Goal: Information Seeking & Learning: Learn about a topic

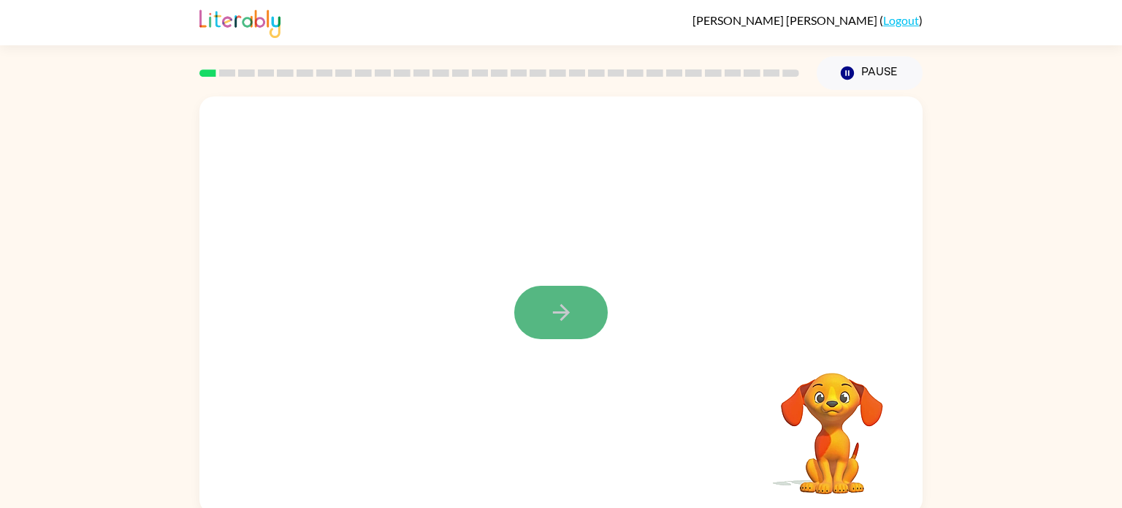
click at [559, 309] on icon "button" at bounding box center [561, 312] width 26 height 26
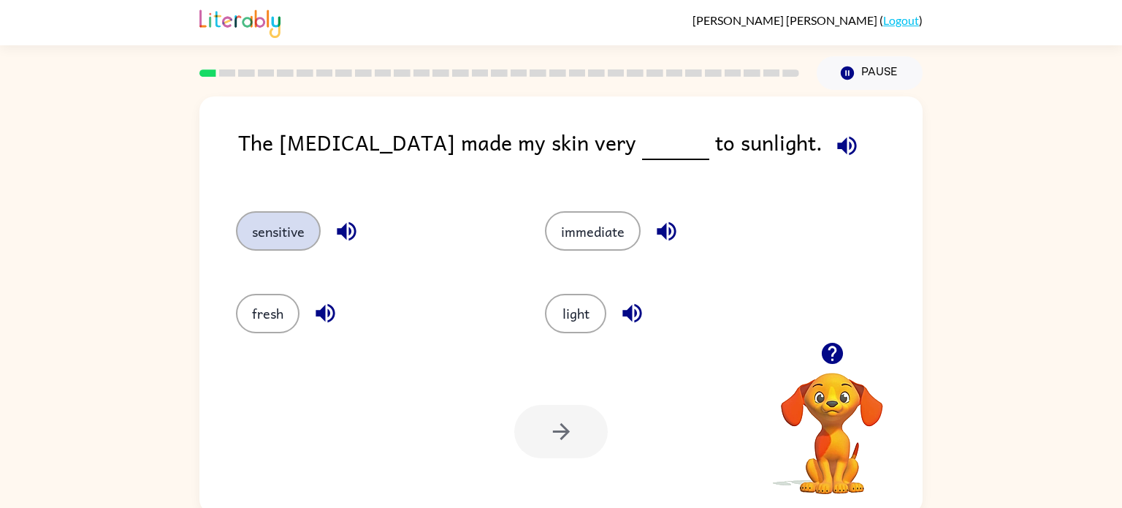
click at [274, 223] on button "sensitive" at bounding box center [278, 230] width 85 height 39
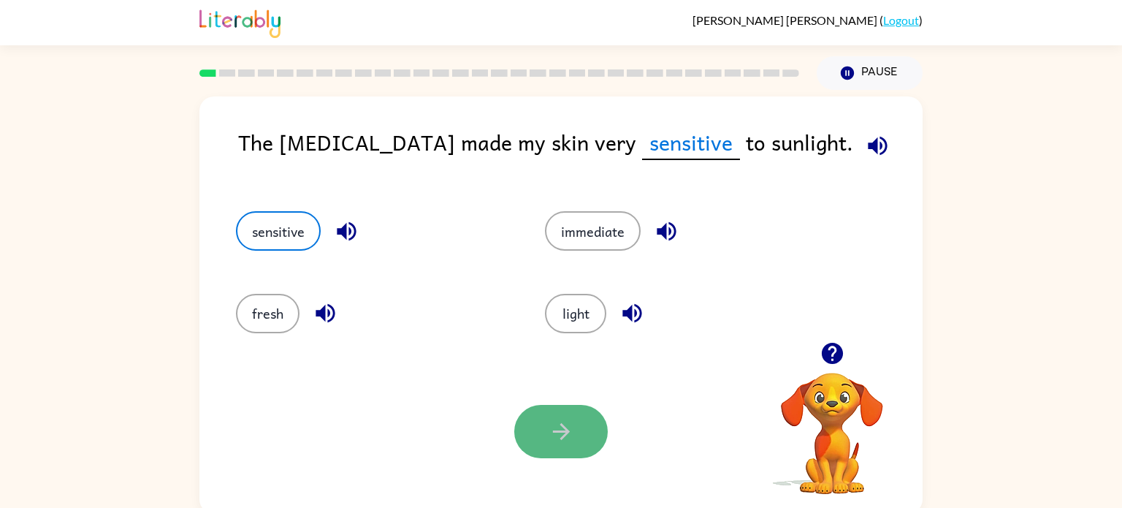
click at [541, 437] on button "button" at bounding box center [560, 431] width 93 height 53
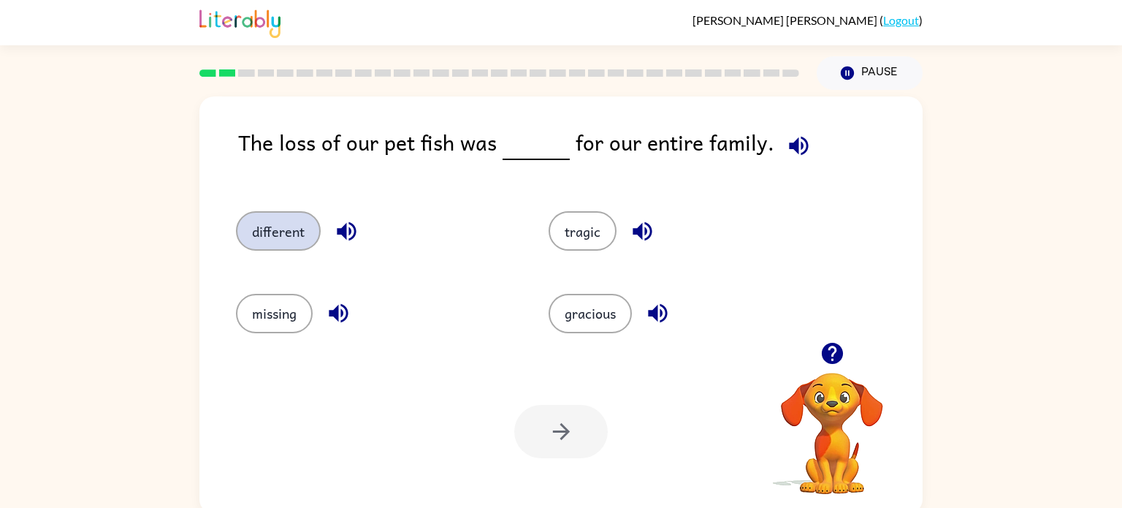
click at [278, 240] on button "different" at bounding box center [278, 230] width 85 height 39
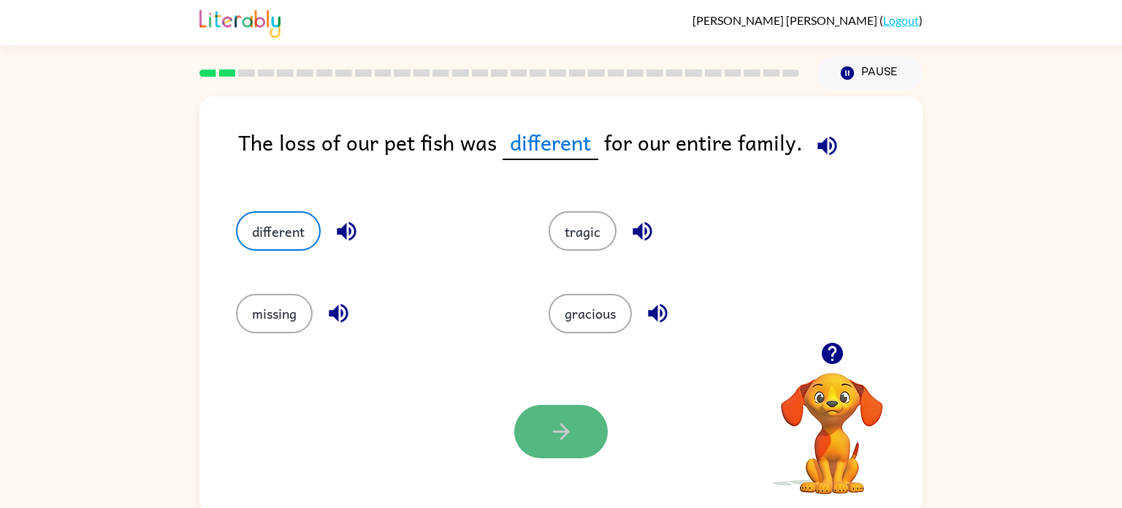
click at [541, 438] on button "button" at bounding box center [560, 431] width 93 height 53
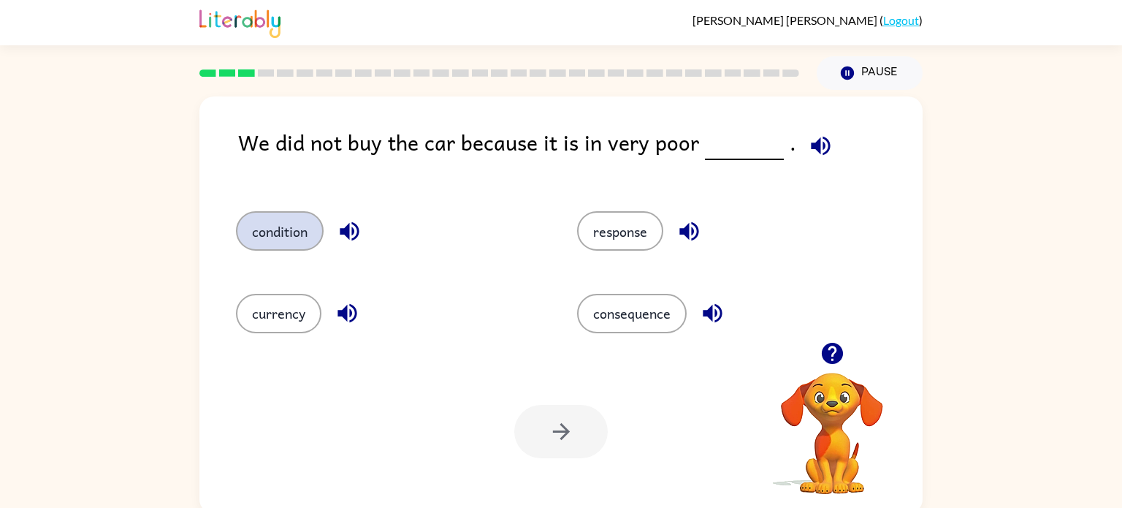
click at [286, 218] on button "condition" at bounding box center [280, 230] width 88 height 39
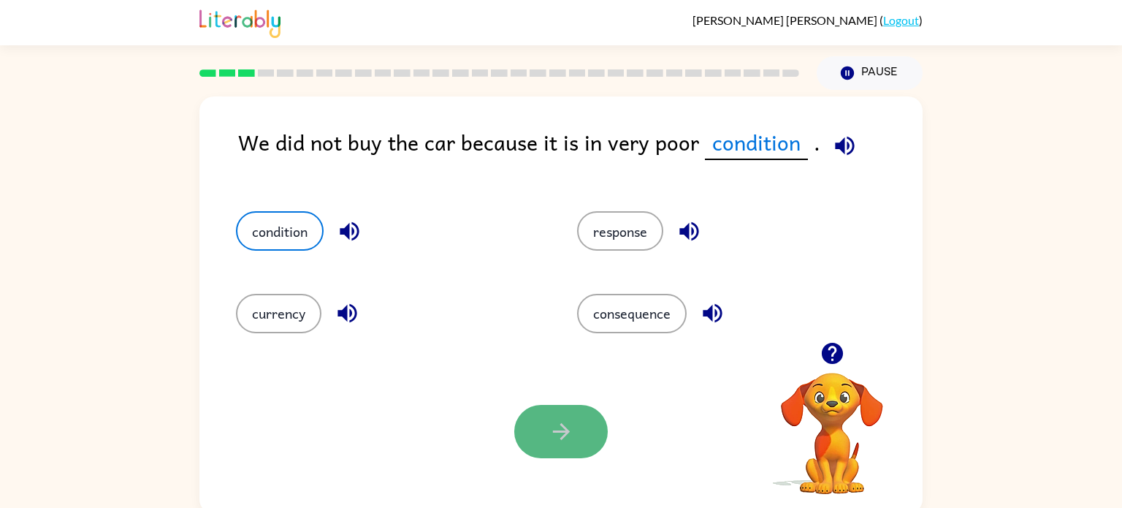
click at [559, 415] on button "button" at bounding box center [560, 431] width 93 height 53
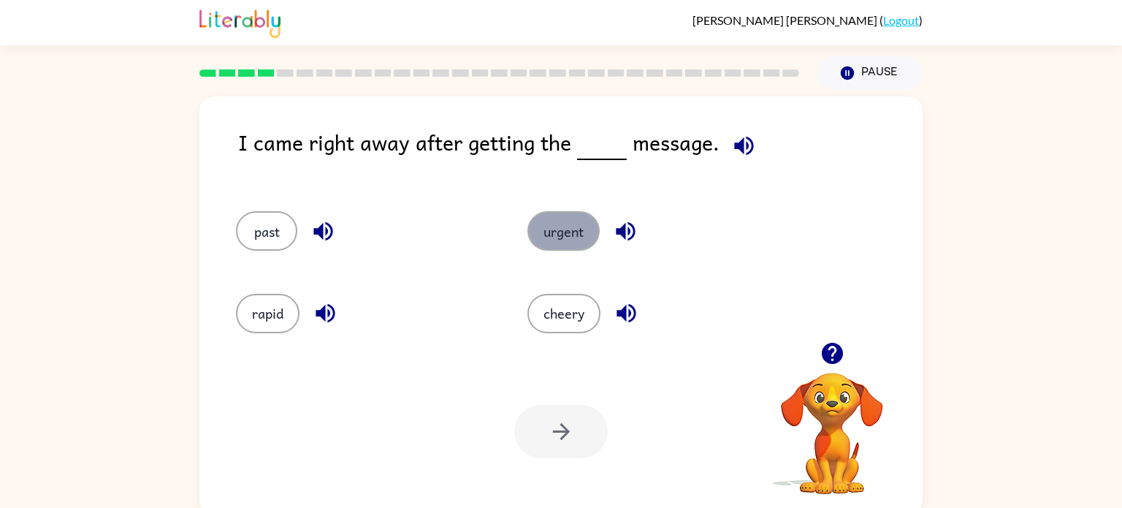
click at [560, 237] on button "urgent" at bounding box center [563, 230] width 72 height 39
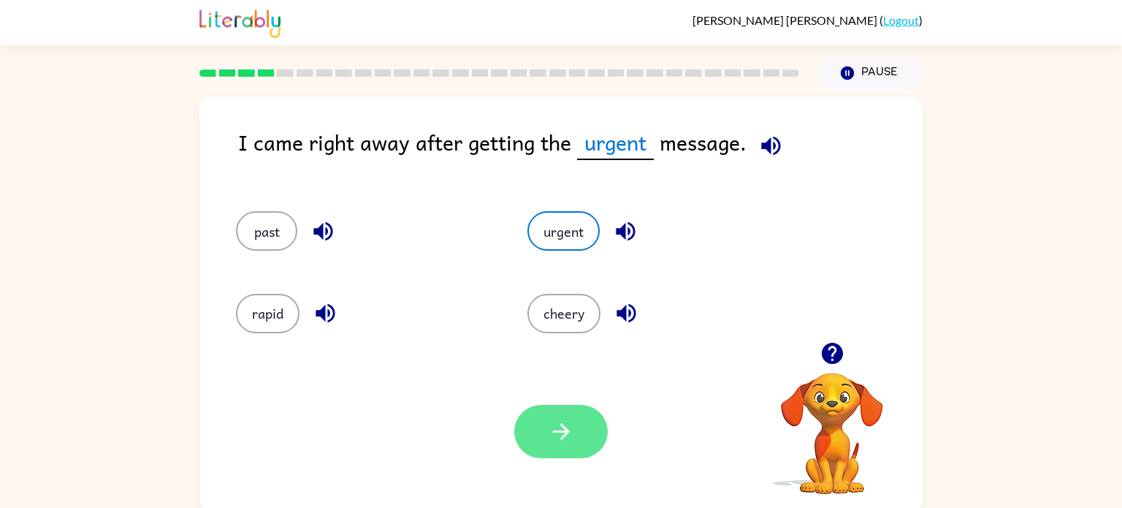
click at [592, 428] on button "button" at bounding box center [560, 431] width 93 height 53
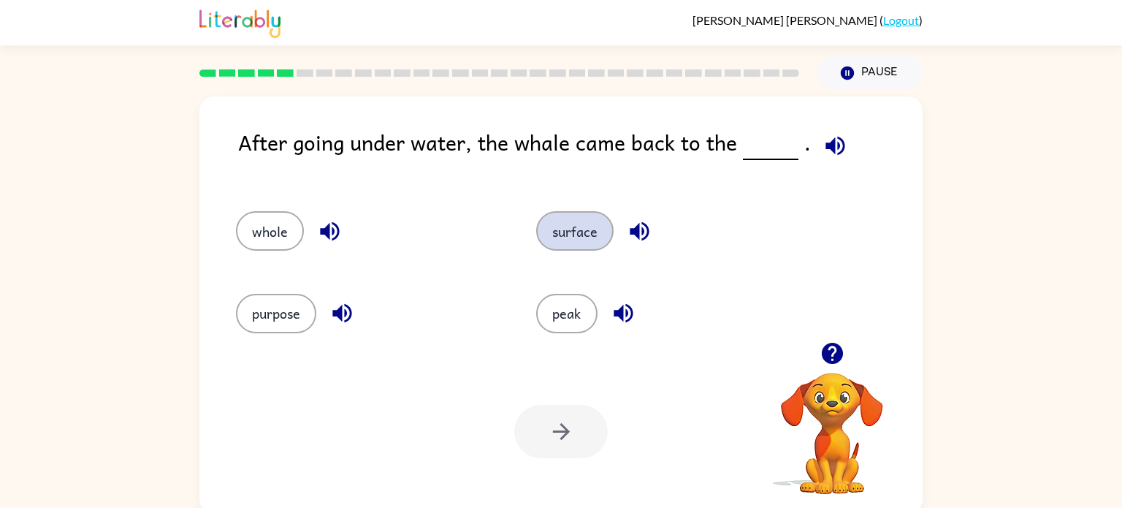
click at [546, 219] on button "surface" at bounding box center [574, 230] width 77 height 39
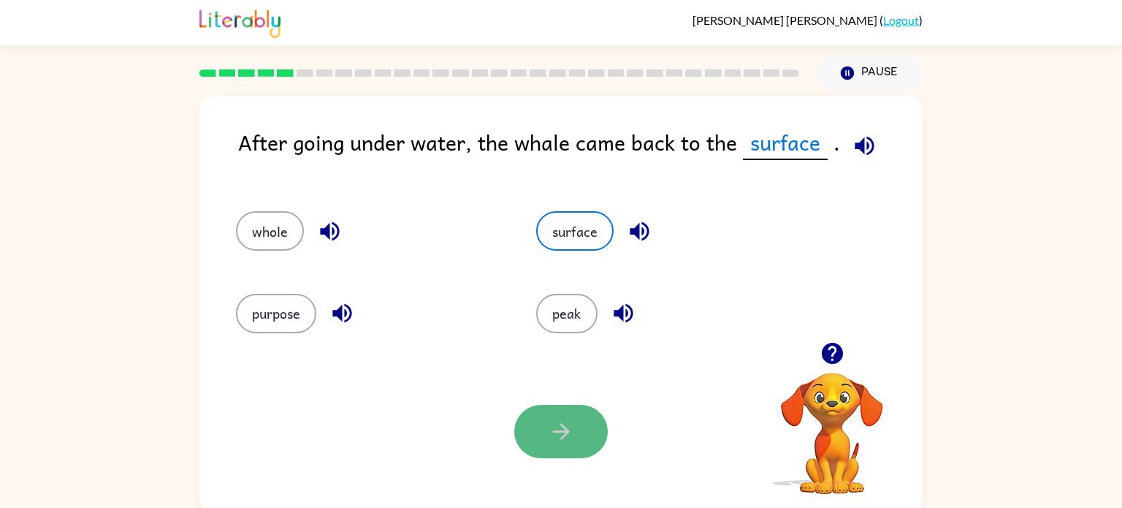
click at [567, 413] on button "button" at bounding box center [560, 431] width 93 height 53
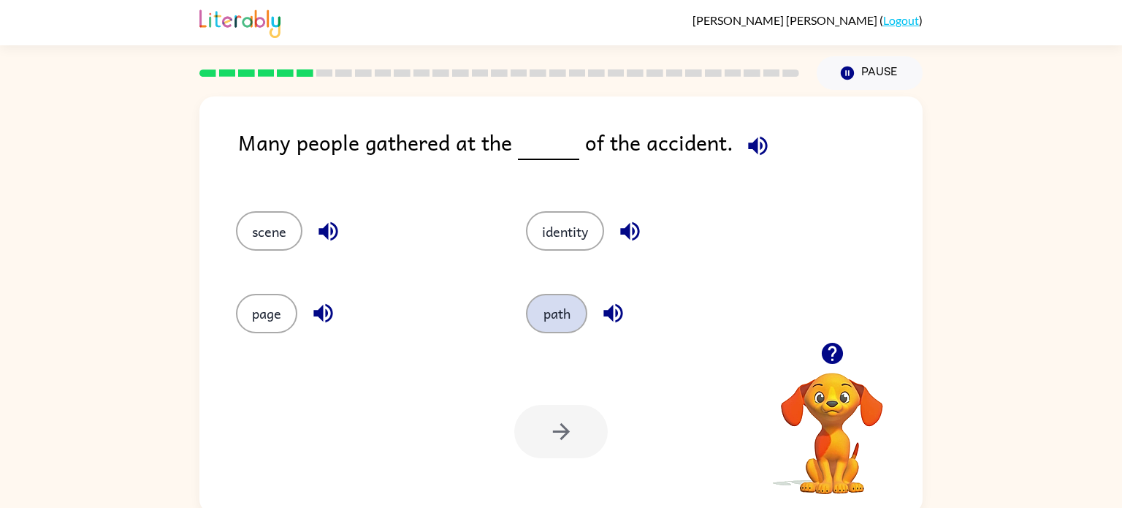
click at [564, 318] on button "path" at bounding box center [556, 313] width 61 height 39
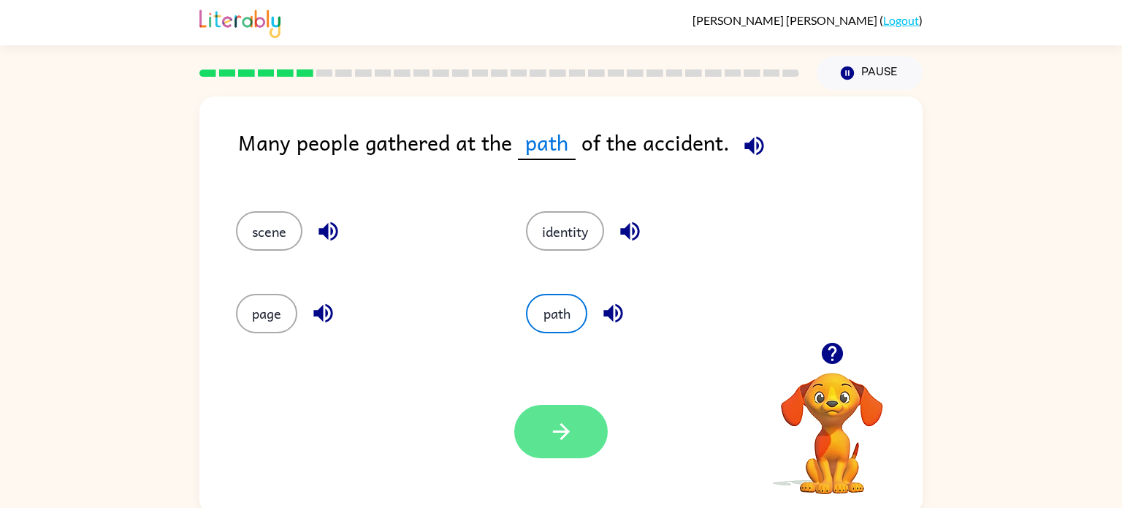
click at [575, 416] on button "button" at bounding box center [560, 431] width 93 height 53
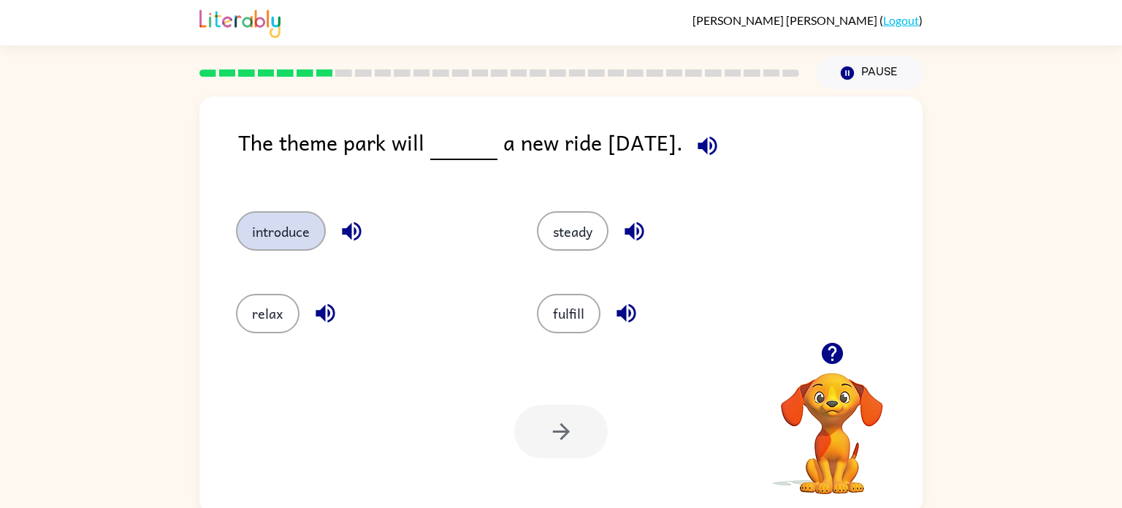
click at [267, 231] on button "introduce" at bounding box center [281, 230] width 90 height 39
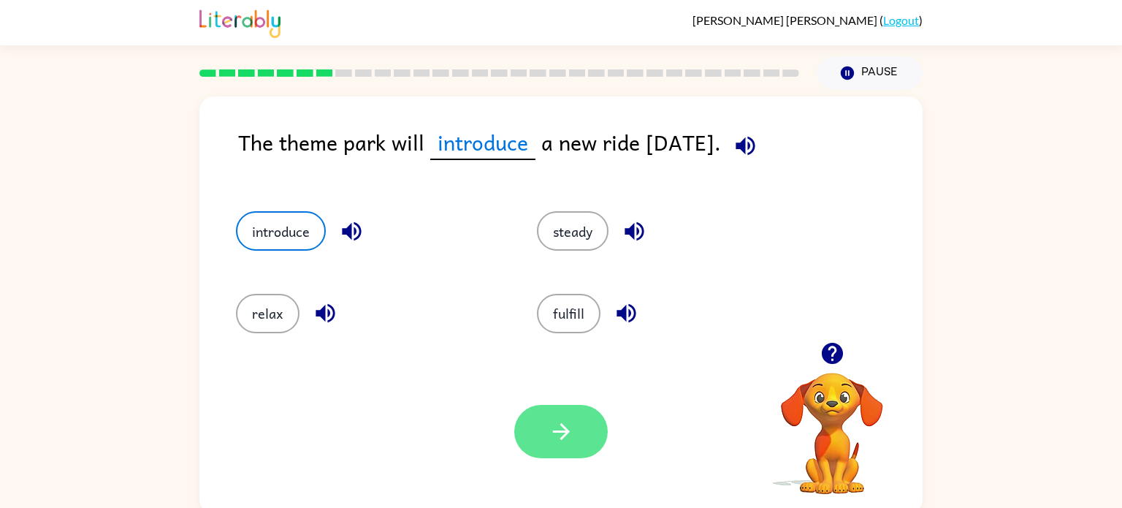
click at [562, 423] on icon "button" at bounding box center [561, 431] width 26 height 26
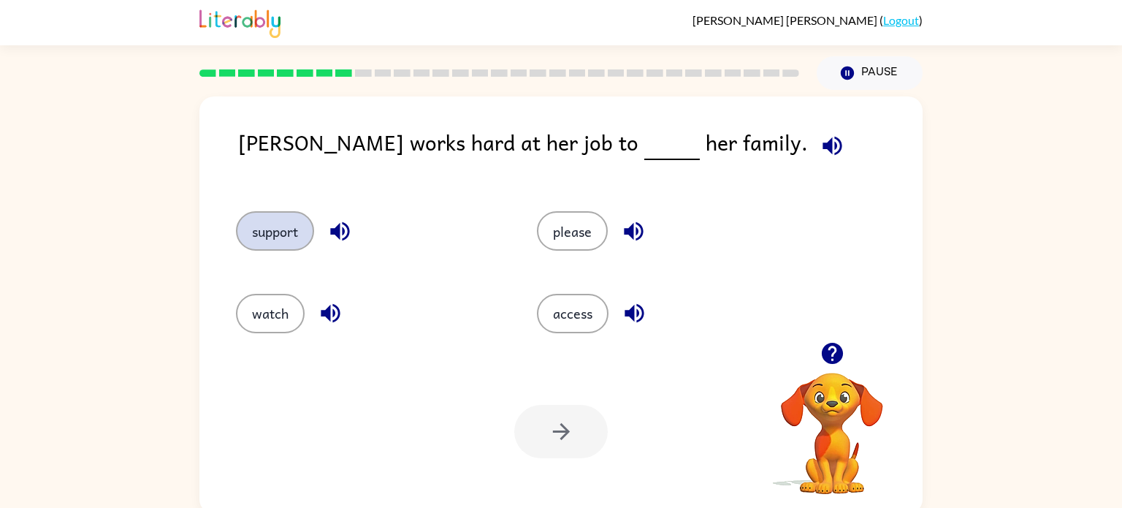
click at [267, 231] on button "support" at bounding box center [275, 230] width 78 height 39
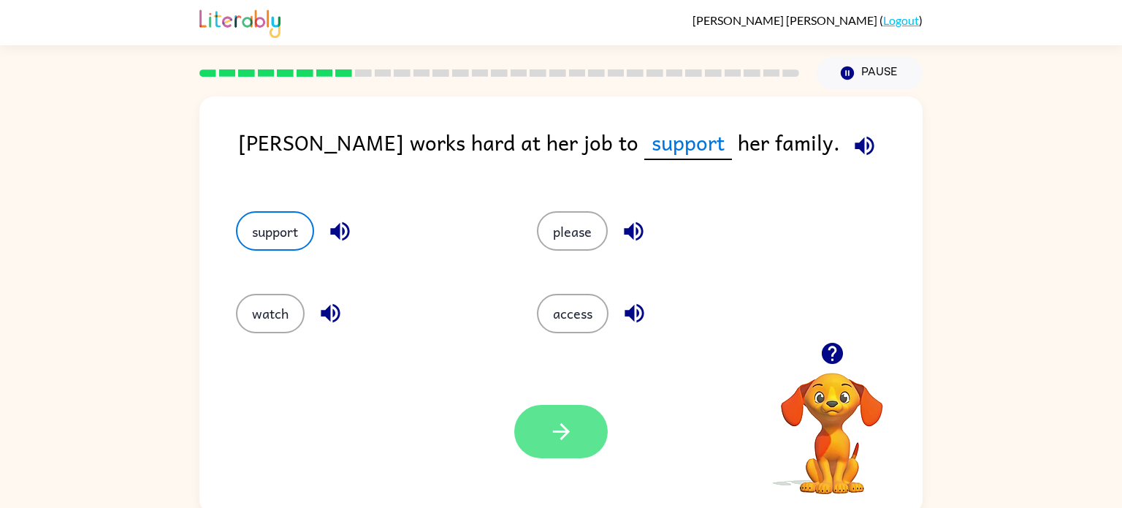
click at [549, 437] on icon "button" at bounding box center [561, 431] width 26 height 26
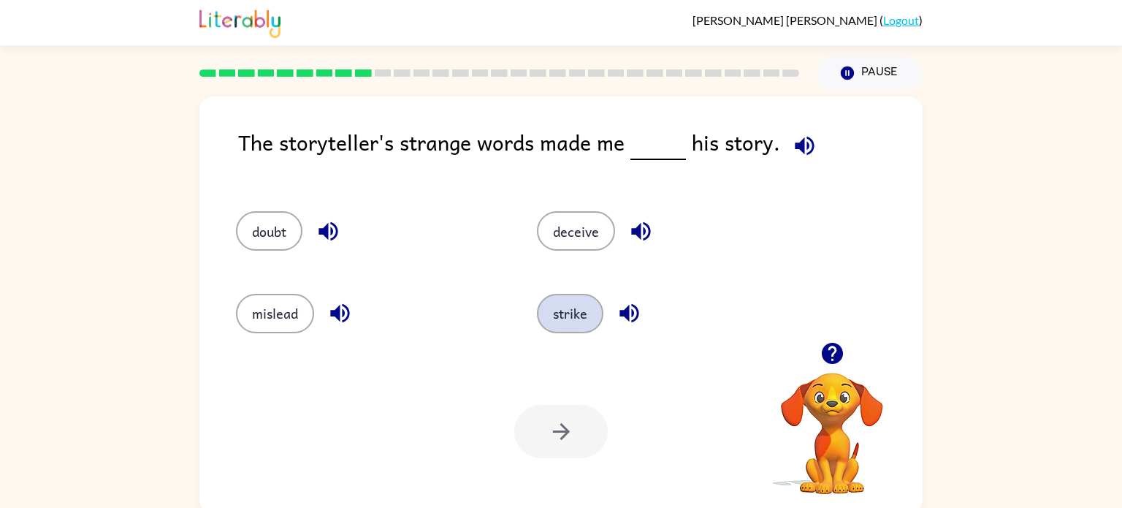
click at [557, 318] on button "strike" at bounding box center [570, 313] width 66 height 39
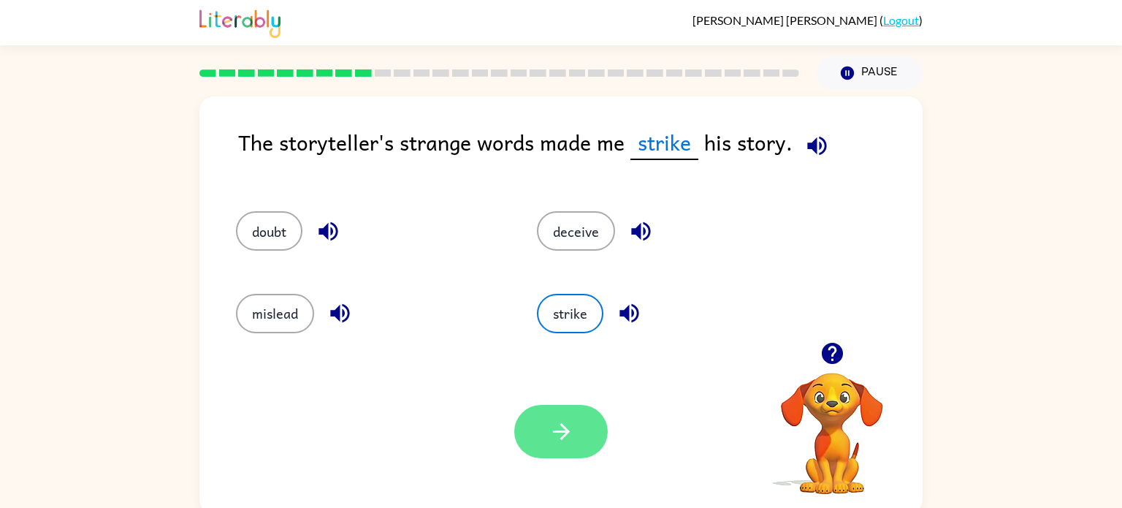
click at [556, 439] on icon "button" at bounding box center [561, 431] width 26 height 26
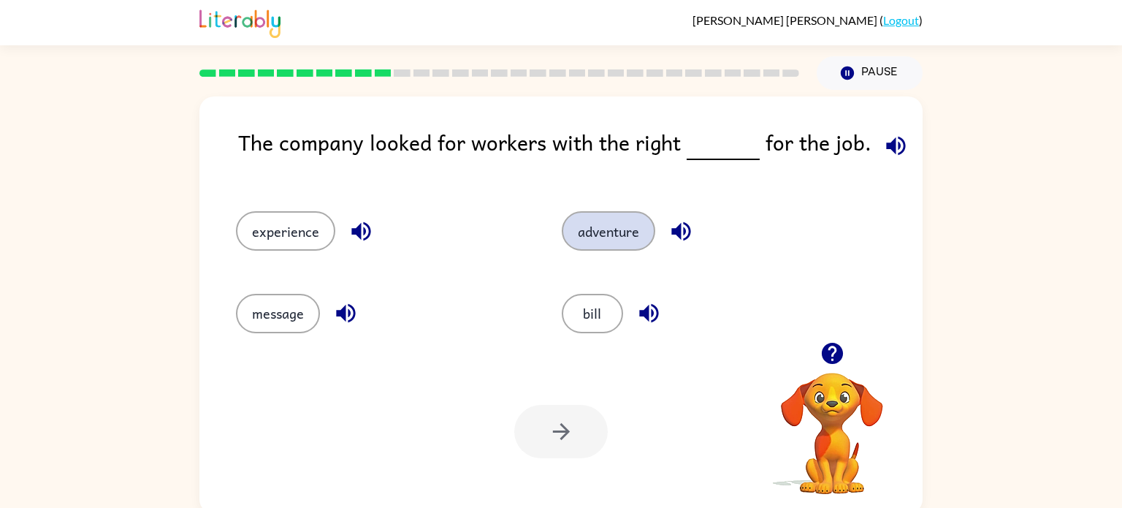
click at [640, 229] on button "adventure" at bounding box center [608, 230] width 93 height 39
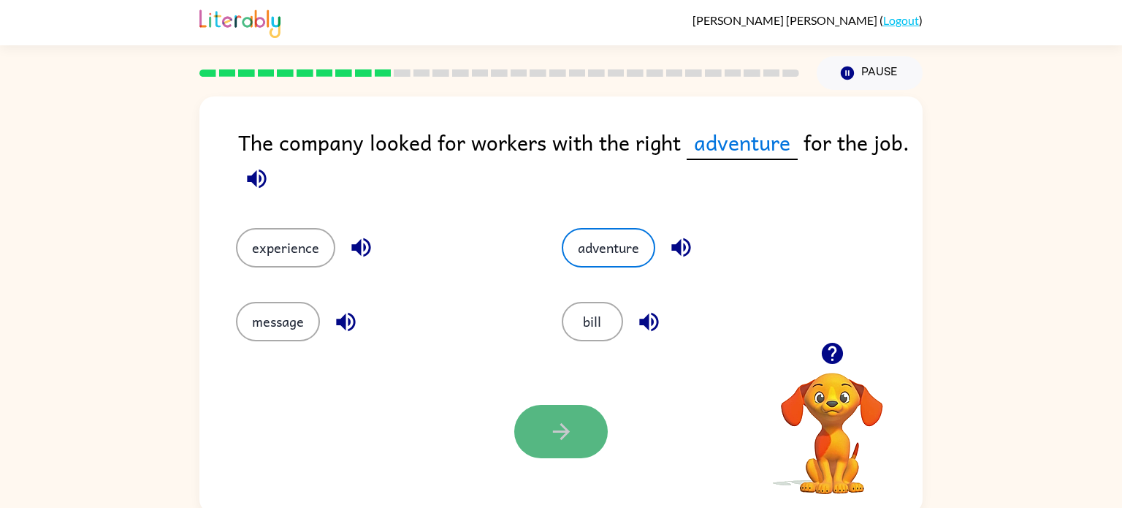
click at [542, 427] on button "button" at bounding box center [560, 431] width 93 height 53
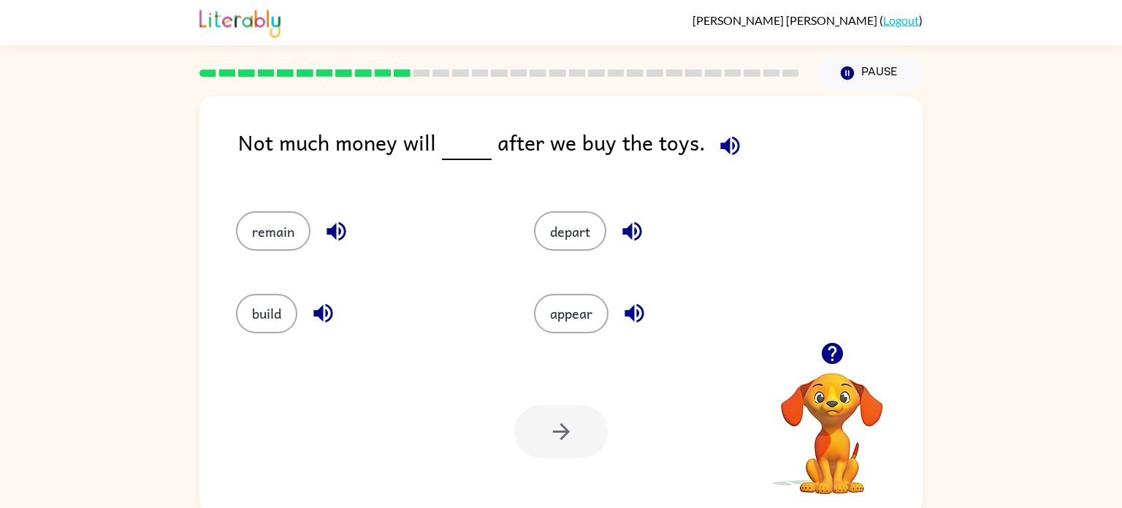
click at [815, 356] on button "button" at bounding box center [832, 352] width 37 height 37
click at [822, 371] on div at bounding box center [832, 352] width 146 height 37
click at [828, 361] on icon "button" at bounding box center [831, 353] width 21 height 21
click at [834, 378] on video "Your browser must support playing .mp4 files to use Literably. Please try using…" at bounding box center [832, 423] width 146 height 146
click at [836, 394] on video "Your browser must support playing .mp4 files to use Literably. Please try using…" at bounding box center [832, 423] width 146 height 146
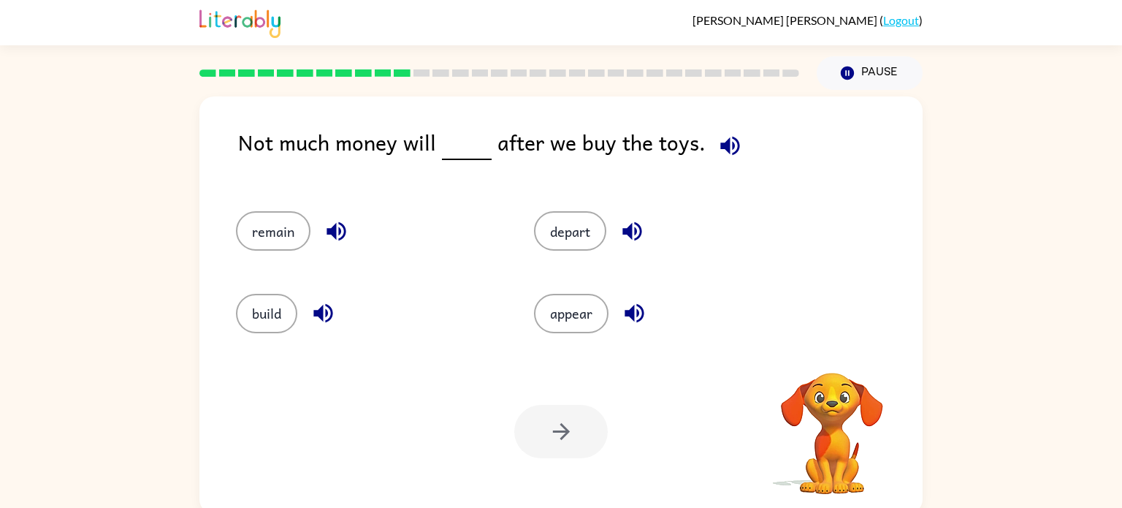
click at [835, 395] on video "Your browser must support playing .mp4 files to use Literably. Please try using…" at bounding box center [832, 423] width 146 height 146
click at [834, 410] on video "Your browser must support playing .mp4 files to use Literably. Please try using…" at bounding box center [832, 423] width 146 height 146
click at [835, 393] on video "Your browser must support playing .mp4 files to use Literably. Please try using…" at bounding box center [832, 423] width 146 height 146
click at [833, 367] on button "button" at bounding box center [832, 352] width 37 height 37
click at [821, 367] on video "Your browser must support playing .mp4 files to use Literably. Please try using…" at bounding box center [832, 423] width 146 height 146
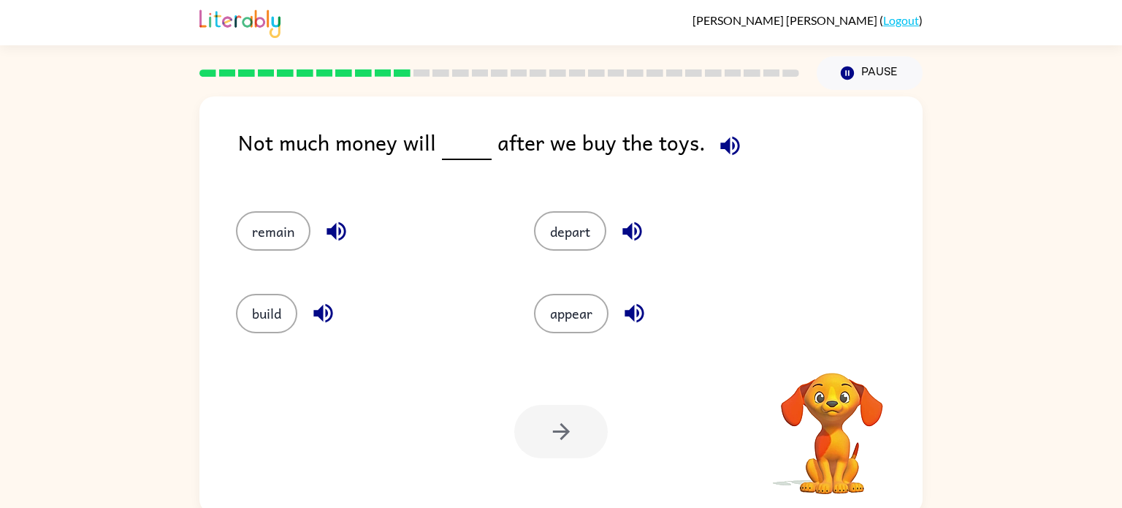
click at [821, 362] on video "Your browser must support playing .mp4 files to use Literably. Please try using…" at bounding box center [832, 423] width 146 height 146
click at [830, 364] on video "Your browser must support playing .mp4 files to use Literably. Please try using…" at bounding box center [832, 423] width 146 height 146
click at [835, 363] on video "Your browser must support playing .mp4 files to use Literably. Please try using…" at bounding box center [832, 423] width 146 height 146
click at [252, 228] on button "remain" at bounding box center [273, 230] width 74 height 39
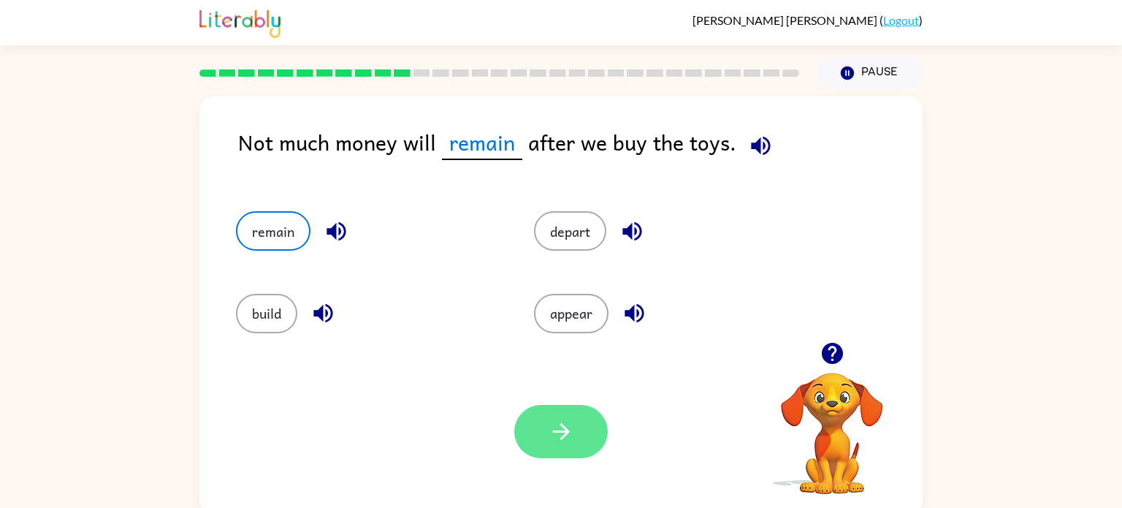
click at [521, 430] on button "button" at bounding box center [560, 431] width 93 height 53
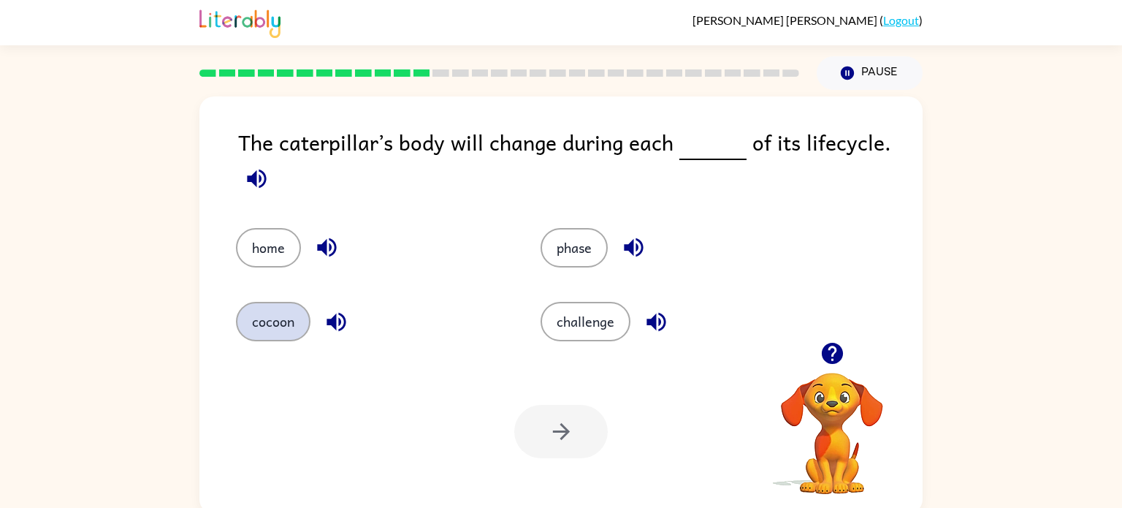
click at [280, 325] on button "cocoon" at bounding box center [273, 321] width 74 height 39
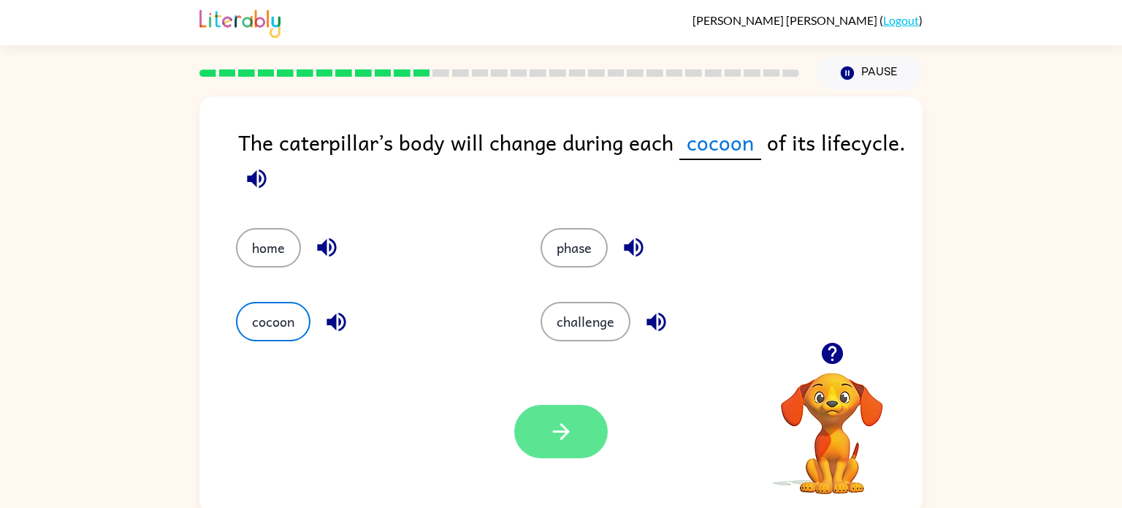
click at [549, 437] on icon "button" at bounding box center [561, 431] width 26 height 26
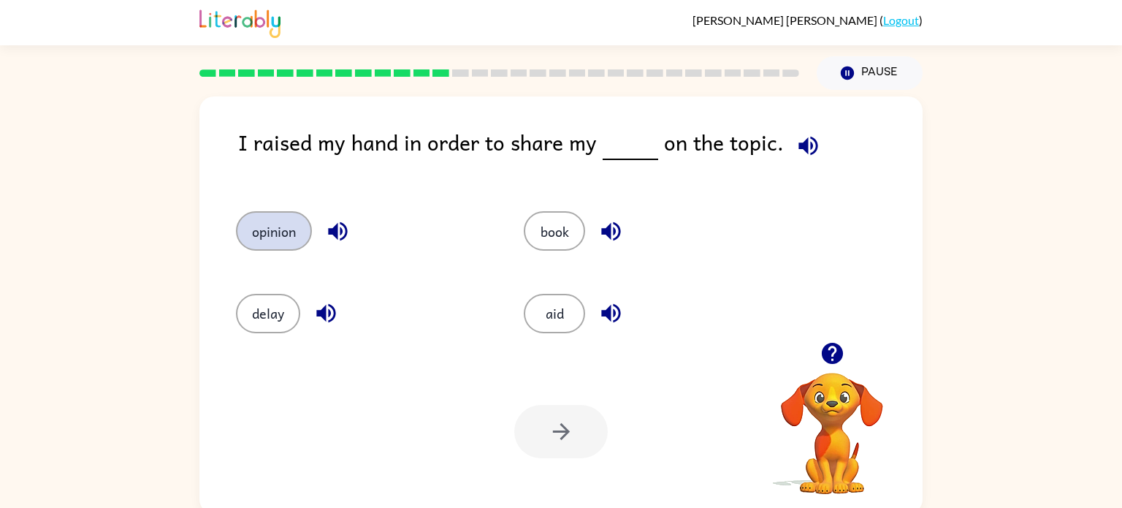
click at [267, 232] on button "opinion" at bounding box center [274, 230] width 76 height 39
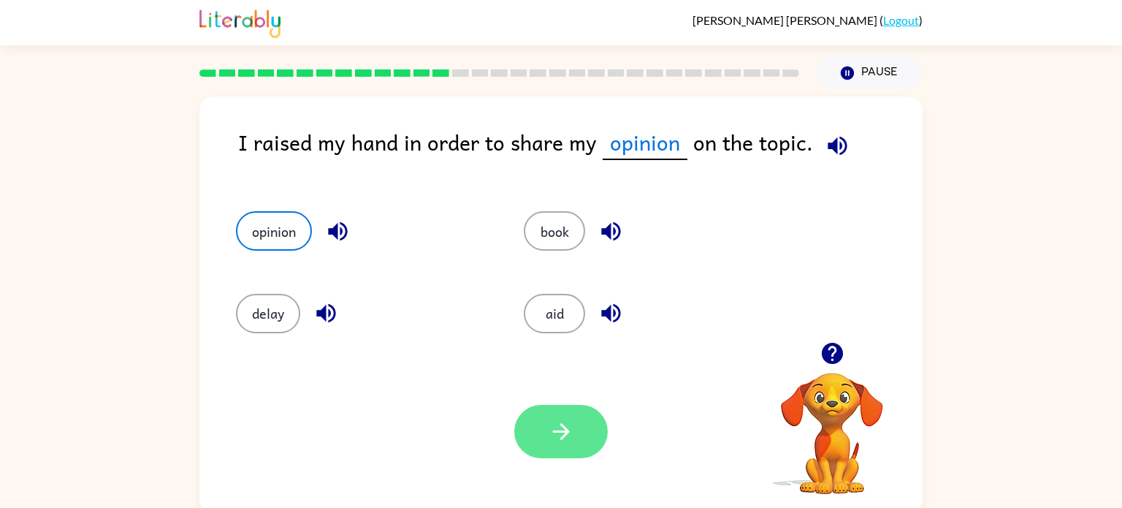
click at [538, 437] on button "button" at bounding box center [560, 431] width 93 height 53
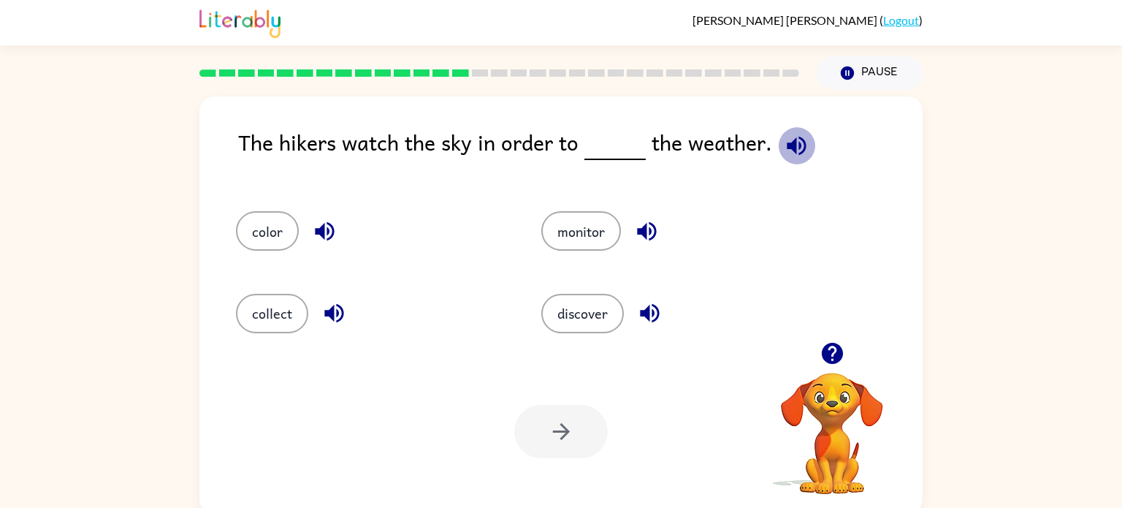
click at [789, 145] on icon "button" at bounding box center [796, 145] width 19 height 19
drag, startPoint x: 583, startPoint y: 294, endPoint x: 584, endPoint y: 315, distance: 20.5
click at [584, 315] on button "discover" at bounding box center [582, 313] width 83 height 39
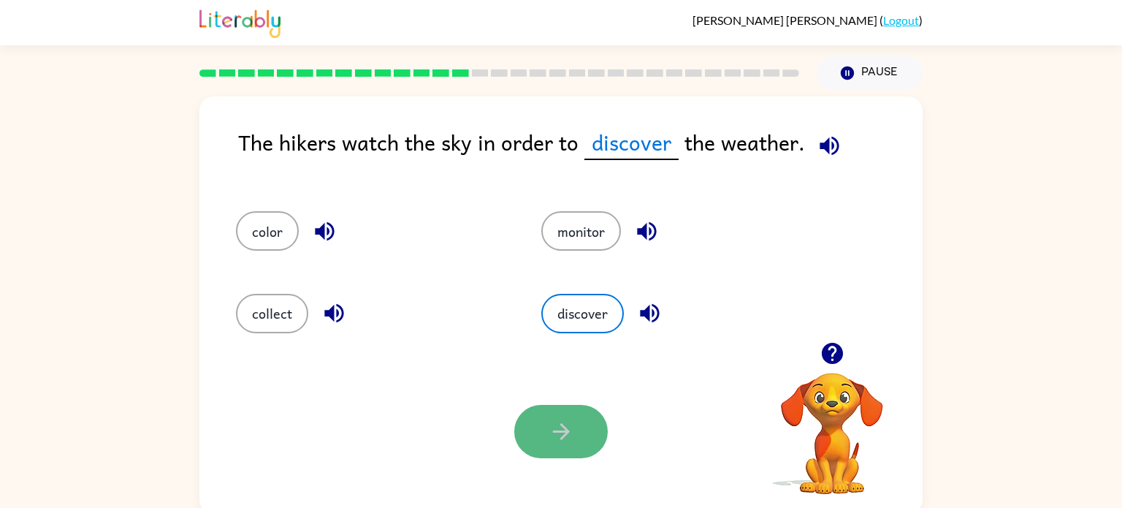
click at [564, 426] on icon "button" at bounding box center [560, 431] width 17 height 17
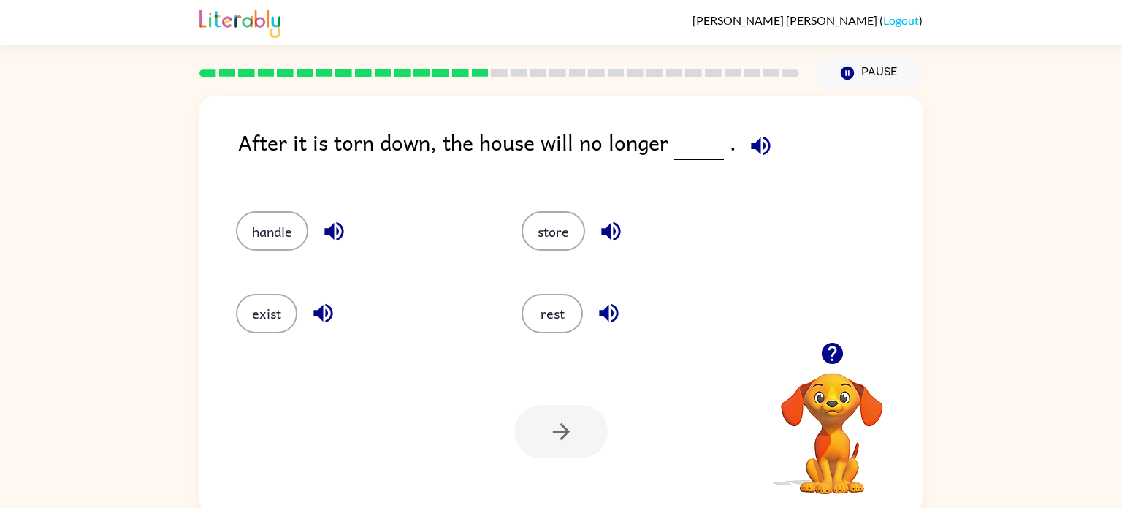
click at [762, 150] on icon "button" at bounding box center [760, 145] width 19 height 19
click at [269, 318] on button "exist" at bounding box center [266, 313] width 61 height 39
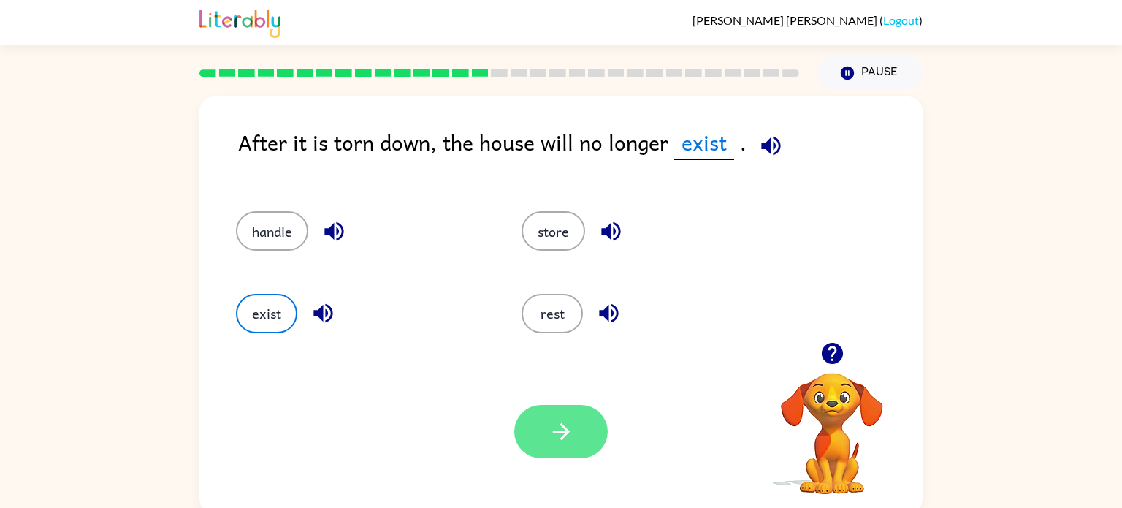
click at [565, 439] on icon "button" at bounding box center [561, 431] width 26 height 26
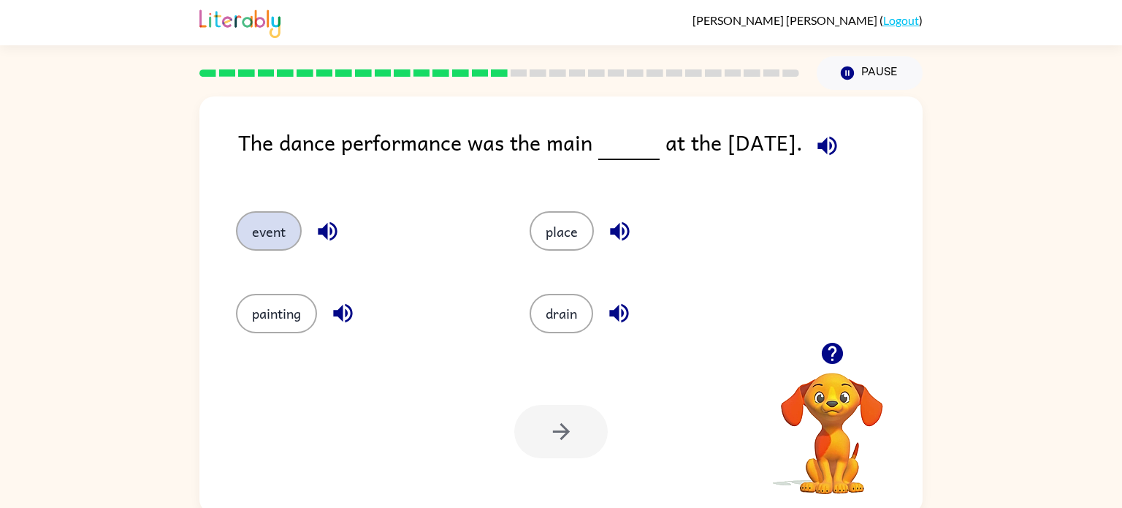
click at [280, 239] on button "event" at bounding box center [269, 230] width 66 height 39
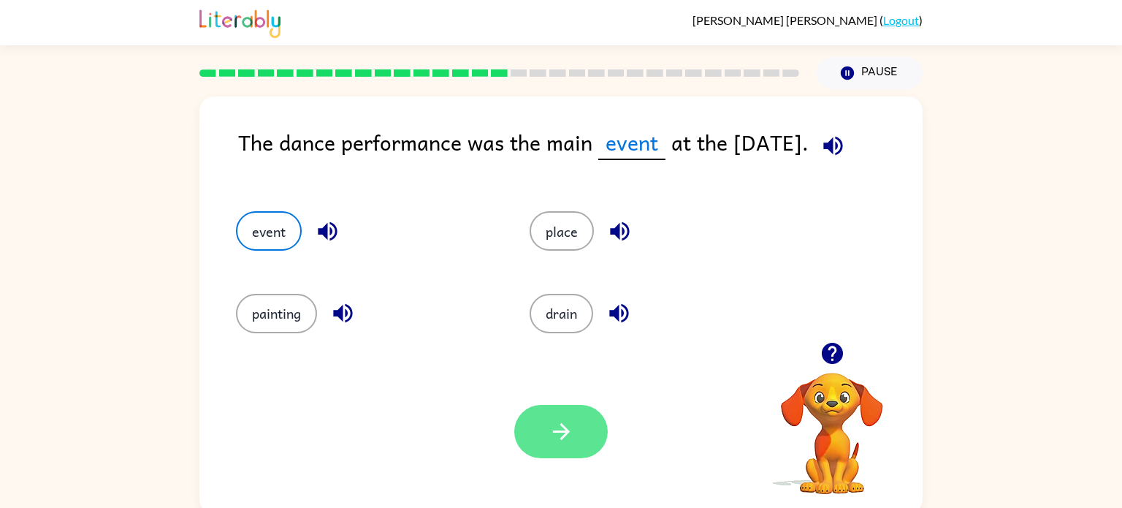
click at [541, 439] on button "button" at bounding box center [560, 431] width 93 height 53
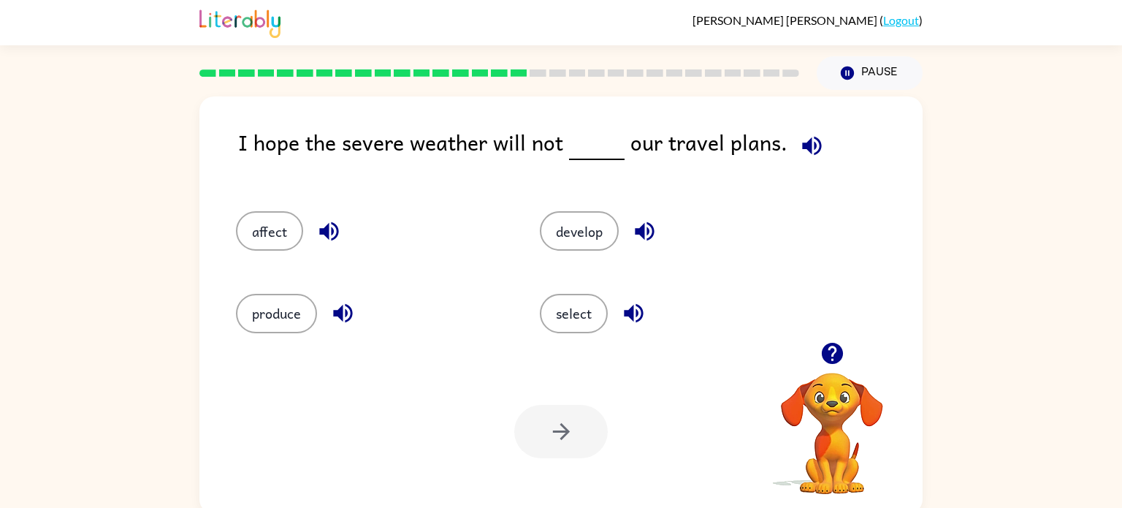
click at [329, 232] on icon "button" at bounding box center [329, 231] width 26 height 26
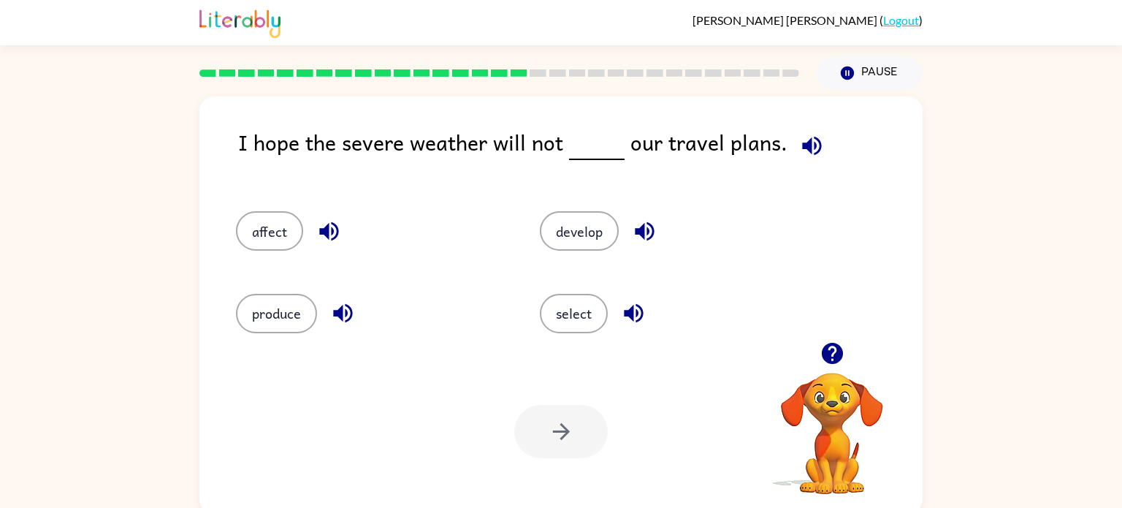
click at [329, 232] on icon "button" at bounding box center [329, 231] width 26 height 26
click at [280, 230] on button "affect" at bounding box center [269, 230] width 67 height 39
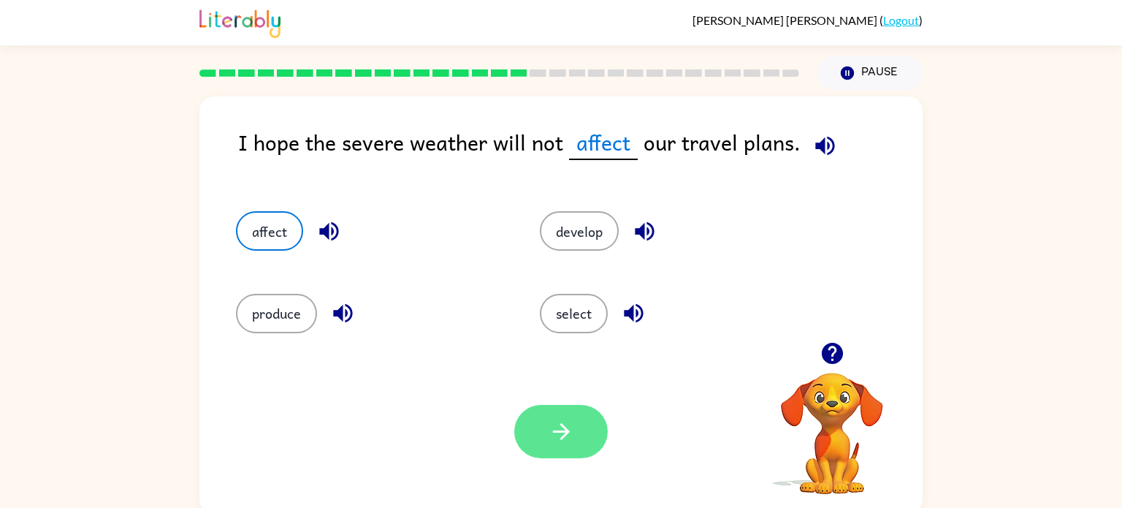
click at [554, 431] on icon "button" at bounding box center [560, 431] width 17 height 17
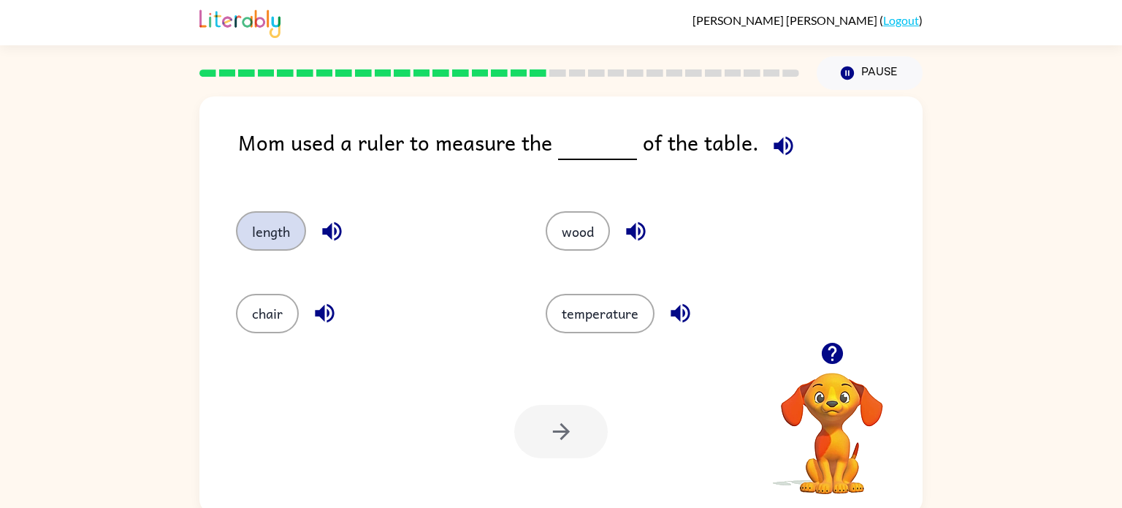
click at [277, 231] on button "length" at bounding box center [271, 230] width 70 height 39
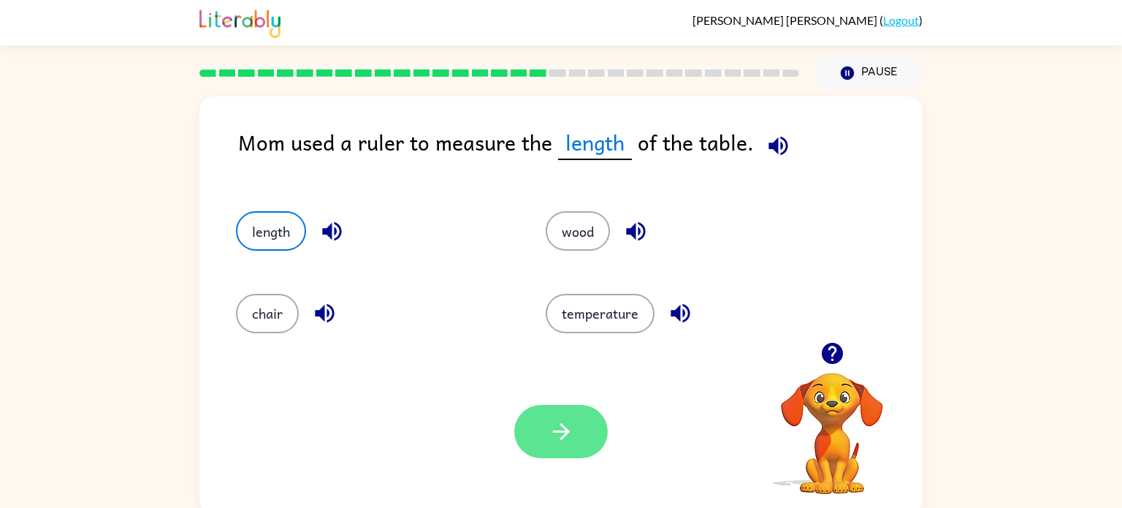
click at [574, 415] on button "button" at bounding box center [560, 431] width 93 height 53
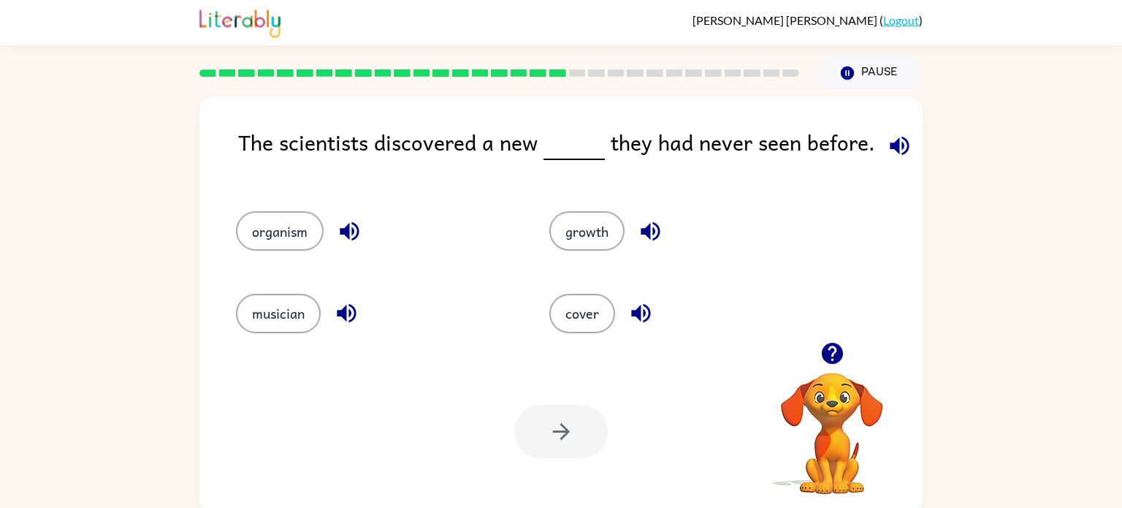
click at [892, 143] on icon "button" at bounding box center [898, 145] width 19 height 19
click at [292, 228] on button "organism" at bounding box center [280, 230] width 88 height 39
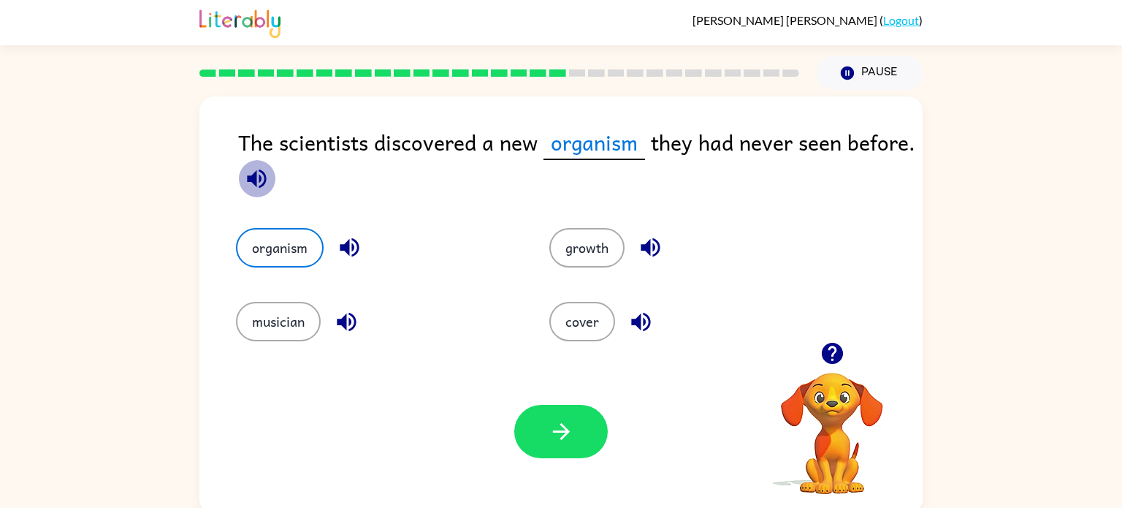
click at [262, 182] on icon "button" at bounding box center [257, 179] width 26 height 26
click at [263, 182] on icon "button" at bounding box center [257, 179] width 26 height 26
click at [546, 449] on button "button" at bounding box center [560, 431] width 93 height 53
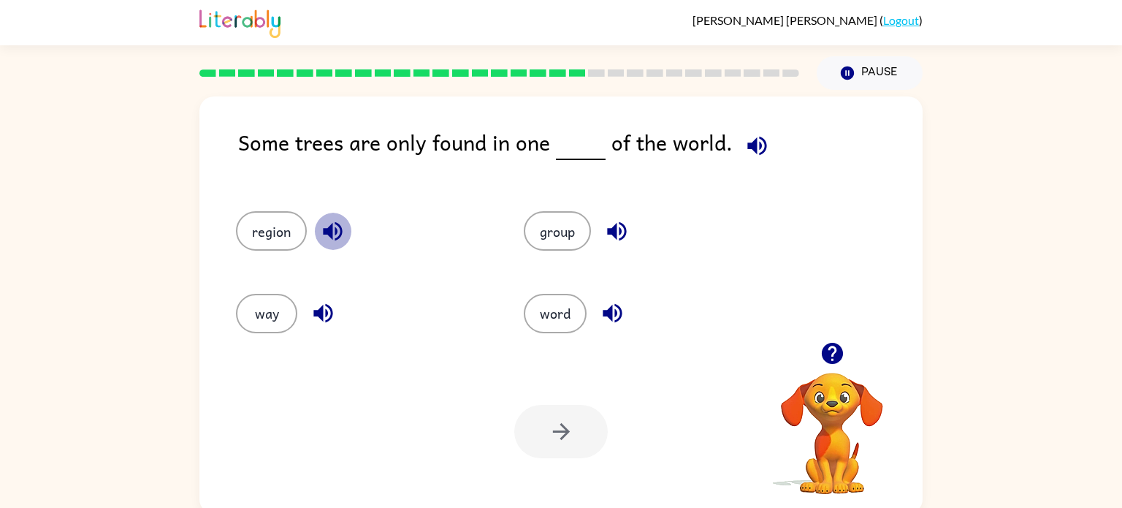
click at [337, 232] on icon "button" at bounding box center [333, 231] width 26 height 26
click at [607, 234] on icon "button" at bounding box center [616, 231] width 19 height 19
click at [619, 317] on icon "button" at bounding box center [611, 313] width 19 height 19
click at [332, 222] on icon "button" at bounding box center [333, 231] width 26 height 26
click at [315, 313] on icon "button" at bounding box center [322, 313] width 19 height 19
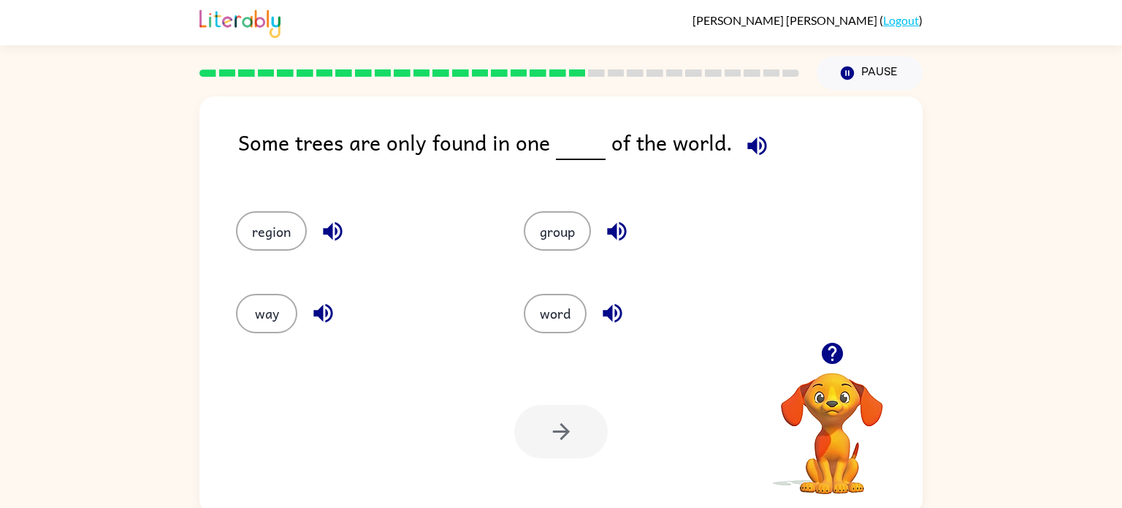
click at [521, 204] on div "group" at bounding box center [640, 224] width 288 height 82
click at [552, 226] on button "group" at bounding box center [557, 230] width 67 height 39
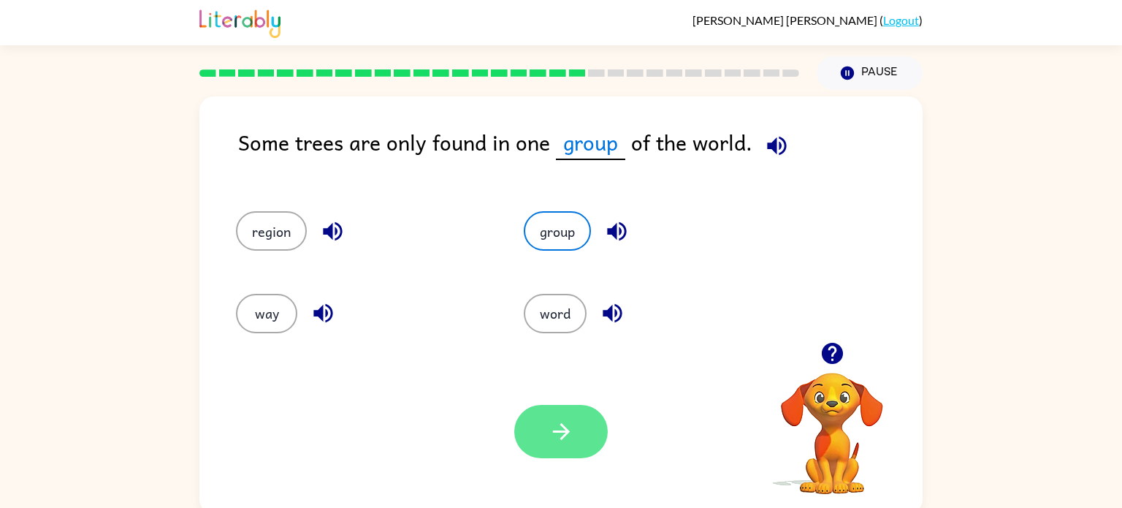
click at [560, 416] on button "button" at bounding box center [560, 431] width 93 height 53
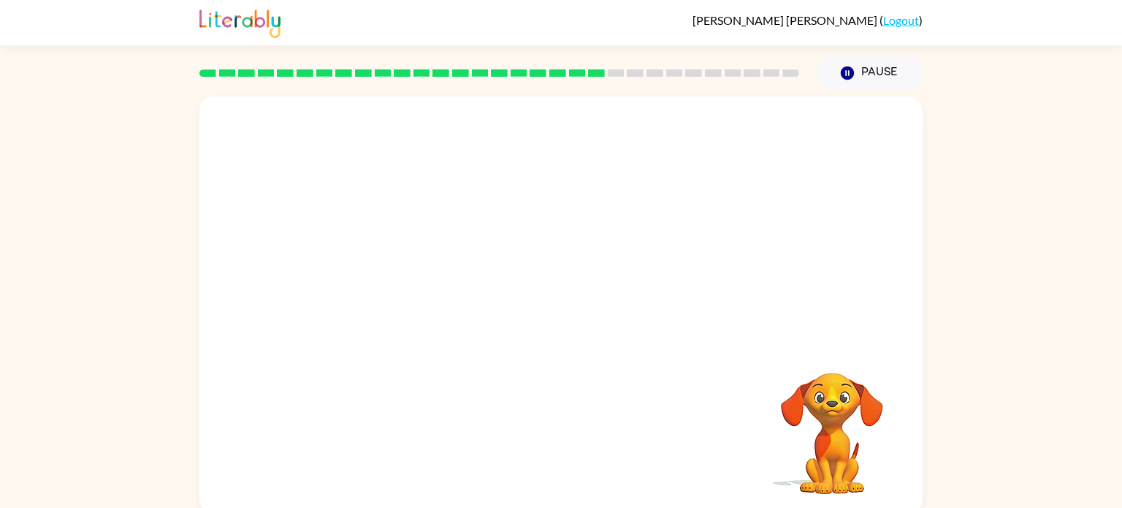
click at [416, 286] on video "Your browser must support playing .mp4 files to use Literably. Please try using…" at bounding box center [560, 218] width 723 height 245
click at [426, 294] on video "Your browser must support playing .mp4 files to use Literably. Please try using…" at bounding box center [560, 218] width 723 height 245
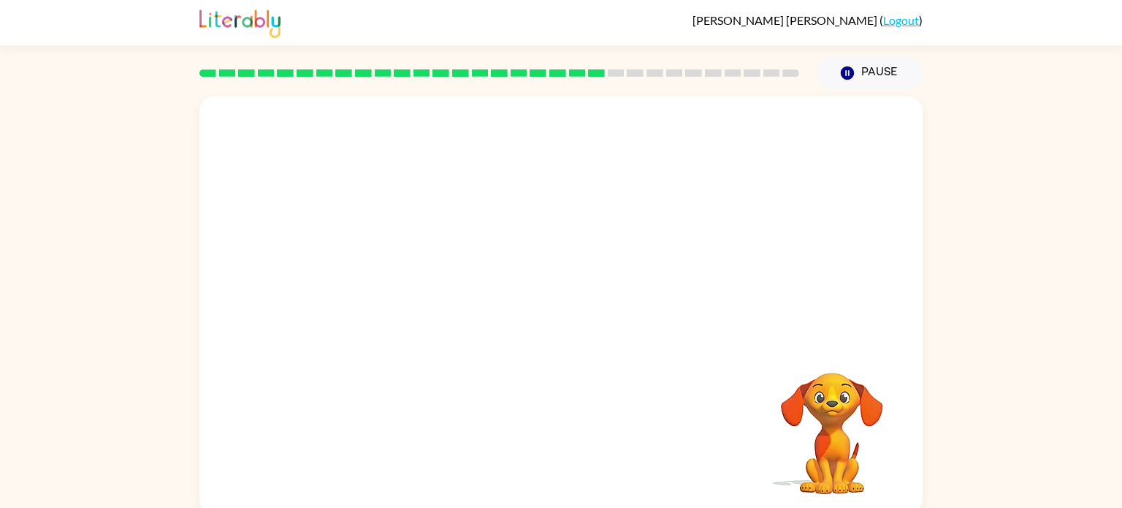
click at [426, 294] on video "Your browser must support playing .mp4 files to use Literably. Please try using…" at bounding box center [560, 218] width 723 height 245
click at [427, 295] on video "Your browser must support playing .mp4 files to use Literably. Please try using…" at bounding box center [560, 218] width 723 height 245
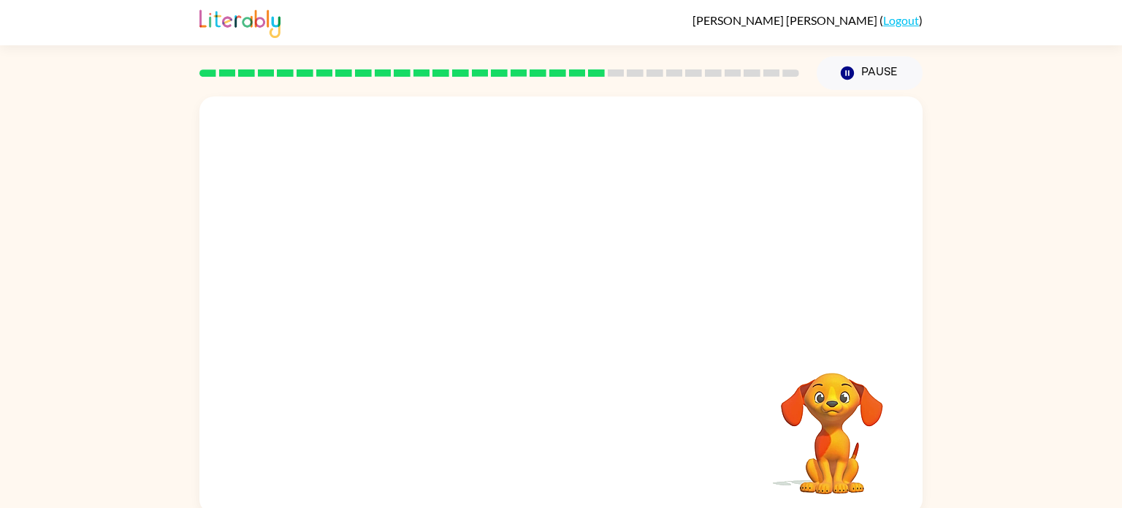
click at [427, 295] on video "Your browser must support playing .mp4 files to use Literably. Please try using…" at bounding box center [560, 218] width 723 height 245
click at [427, 296] on video "Your browser must support playing .mp4 files to use Literably. Please try using…" at bounding box center [560, 218] width 723 height 245
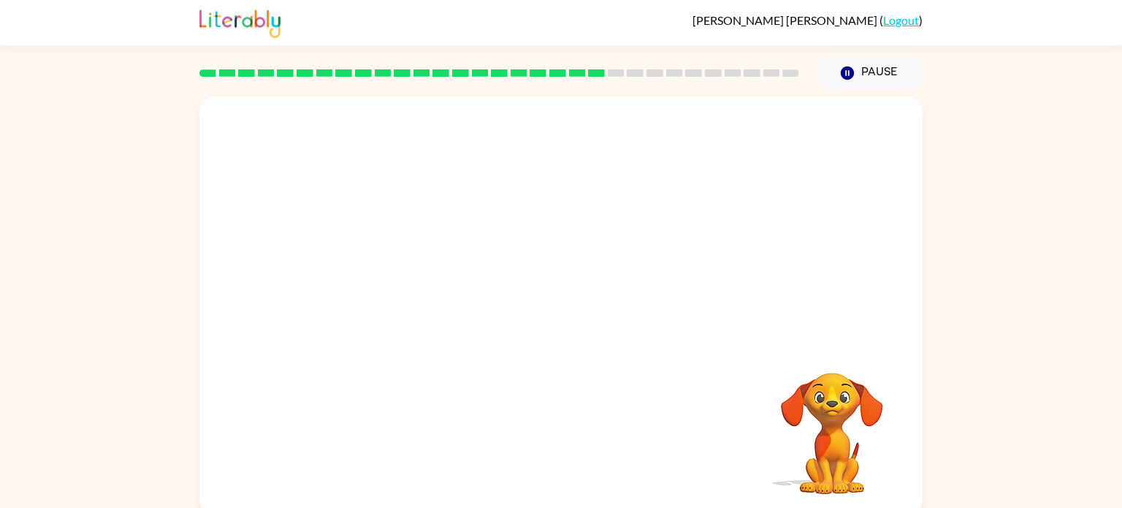
click at [424, 294] on video "Your browser must support playing .mp4 files to use Literably. Please try using…" at bounding box center [560, 218] width 723 height 245
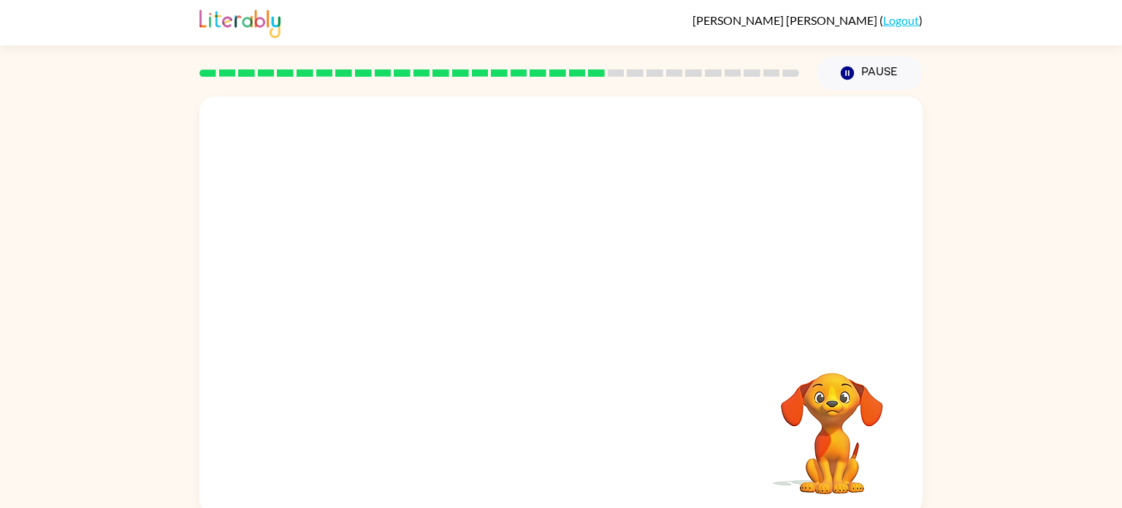
click at [425, 296] on video "Your browser must support playing .mp4 files to use Literably. Please try using…" at bounding box center [560, 218] width 723 height 245
click at [425, 278] on video "Your browser must support playing .mp4 files to use Literably. Please try using…" at bounding box center [560, 218] width 723 height 245
click at [429, 297] on video "Your browser must support playing .mp4 files to use Literably. Please try using…" at bounding box center [560, 218] width 723 height 245
click at [429, 296] on video "Your browser must support playing .mp4 files to use Literably. Please try using…" at bounding box center [560, 218] width 723 height 245
click at [429, 295] on video "Your browser must support playing .mp4 files to use Literably. Please try using…" at bounding box center [560, 218] width 723 height 245
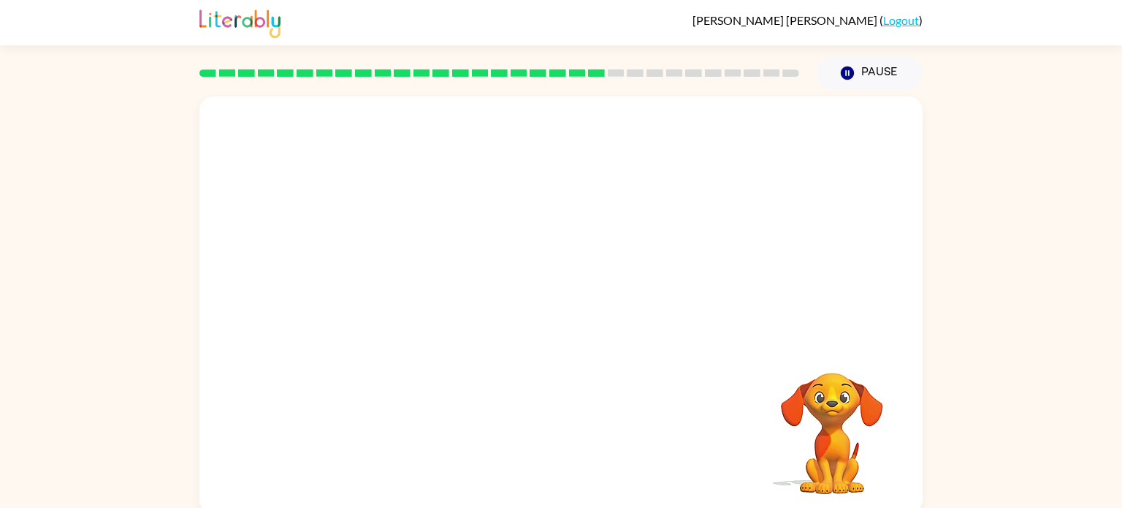
drag, startPoint x: 428, startPoint y: 291, endPoint x: 426, endPoint y: 284, distance: 7.6
click at [426, 284] on video "Your browser must support playing .mp4 files to use Literably. Please try using…" at bounding box center [560, 218] width 723 height 245
click at [582, 313] on button "button" at bounding box center [560, 312] width 93 height 53
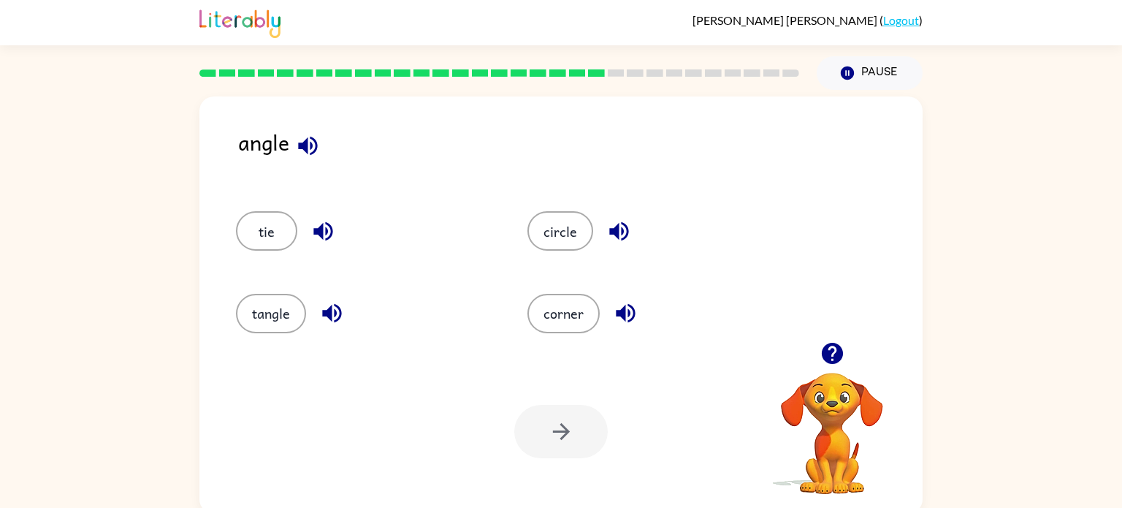
click at [624, 304] on icon "button" at bounding box center [626, 313] width 26 height 26
click at [315, 307] on button "button" at bounding box center [331, 312] width 37 height 37
click at [321, 231] on icon "button" at bounding box center [322, 231] width 19 height 19
click at [621, 227] on icon "button" at bounding box center [619, 231] width 26 height 26
click at [275, 307] on button "tangle" at bounding box center [271, 313] width 70 height 39
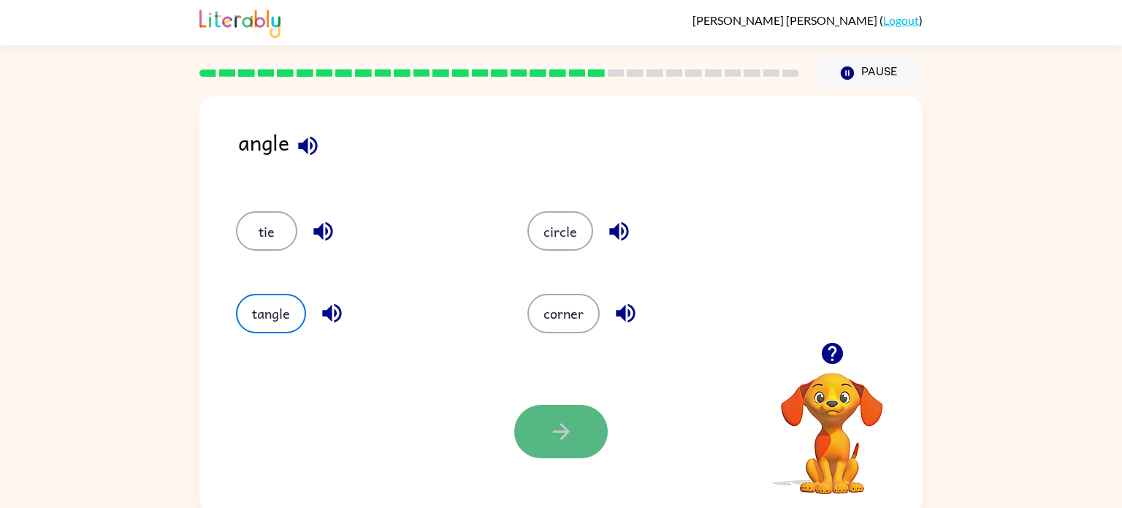
click at [586, 456] on button "button" at bounding box center [560, 431] width 93 height 53
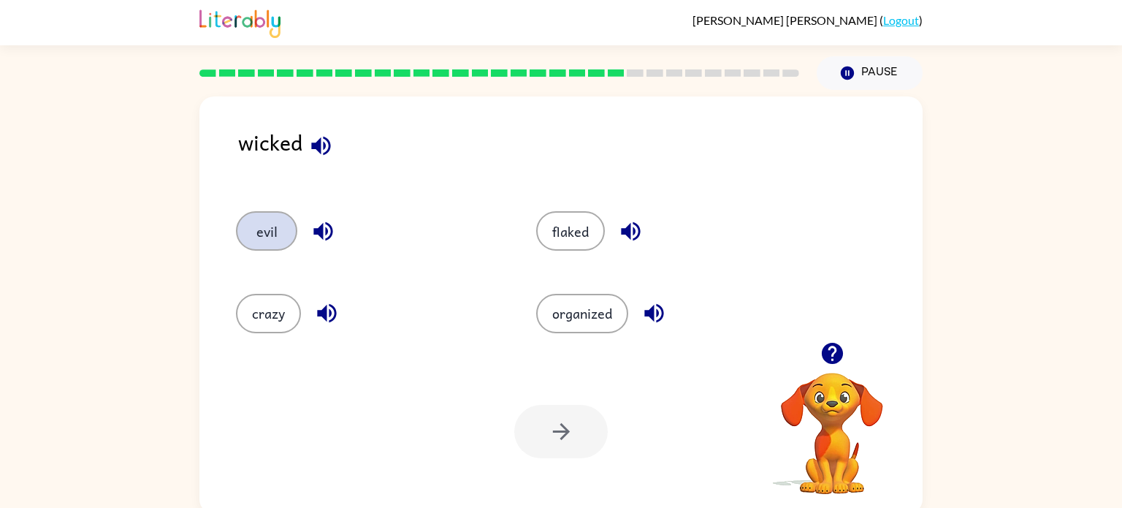
click at [278, 234] on button "evil" at bounding box center [266, 230] width 61 height 39
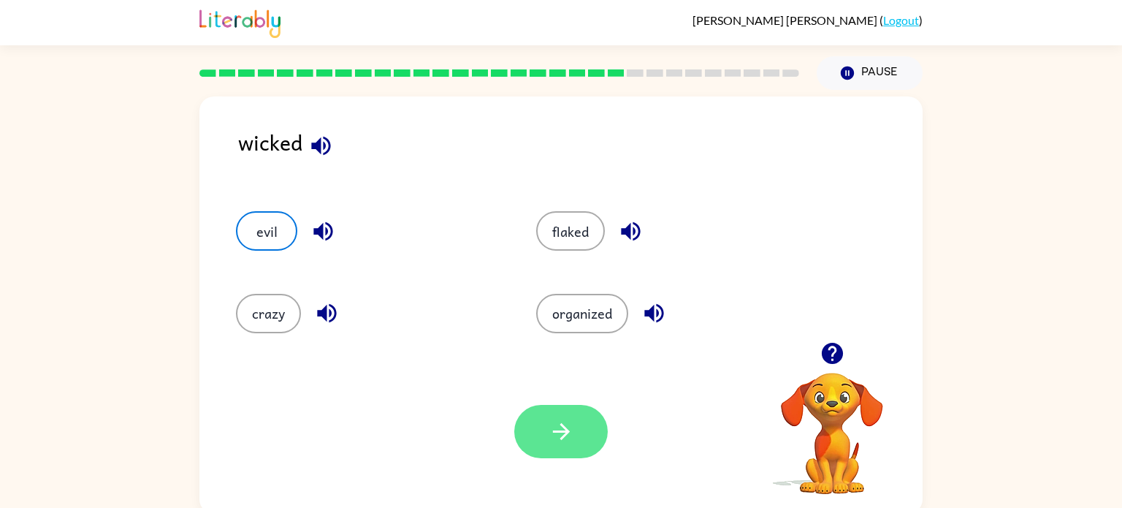
click at [558, 433] on icon "button" at bounding box center [561, 431] width 26 height 26
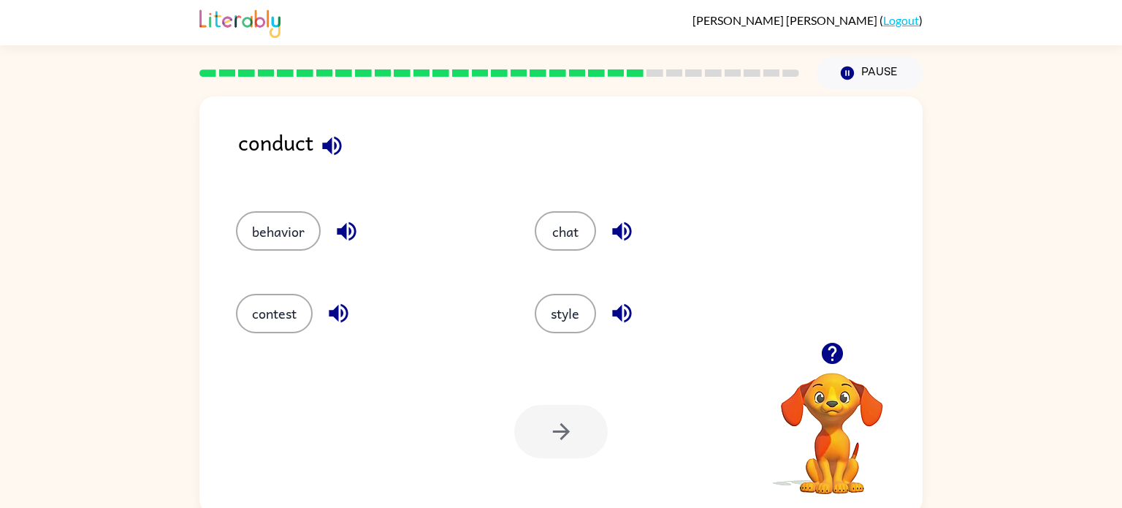
click at [345, 136] on button "button" at bounding box center [331, 145] width 37 height 37
click at [1014, 219] on div "conduct behavior chat contest style Your browser must support playing .mp4 file…" at bounding box center [561, 302] width 1122 height 424
click at [287, 139] on div "conduct" at bounding box center [580, 154] width 684 height 56
click at [318, 157] on button "button" at bounding box center [331, 145] width 37 height 37
click at [269, 232] on button "behavior" at bounding box center [278, 230] width 85 height 39
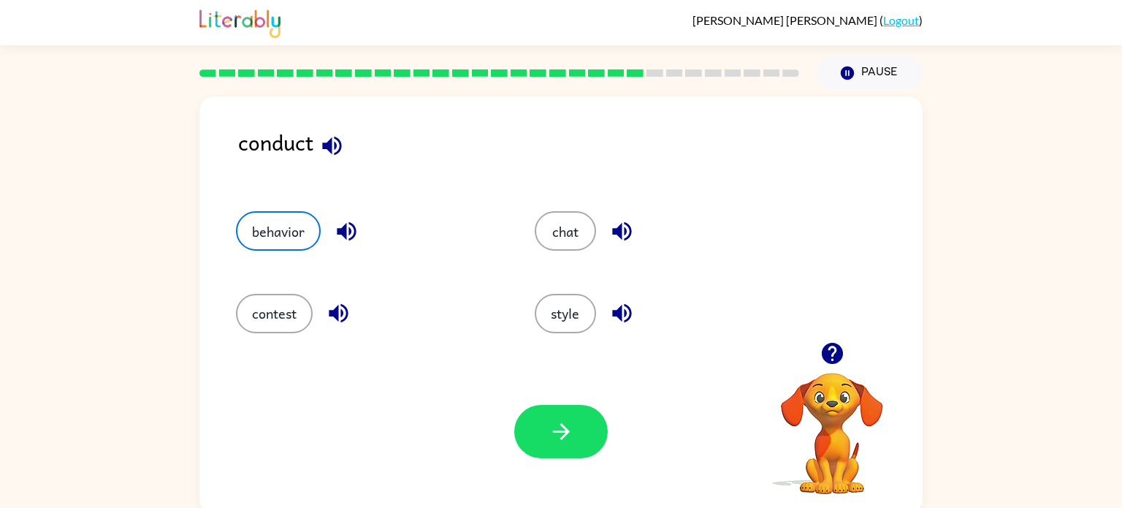
click at [841, 307] on div "behavior chat contest style" at bounding box center [561, 265] width 694 height 153
click at [548, 313] on button "style" at bounding box center [565, 313] width 61 height 39
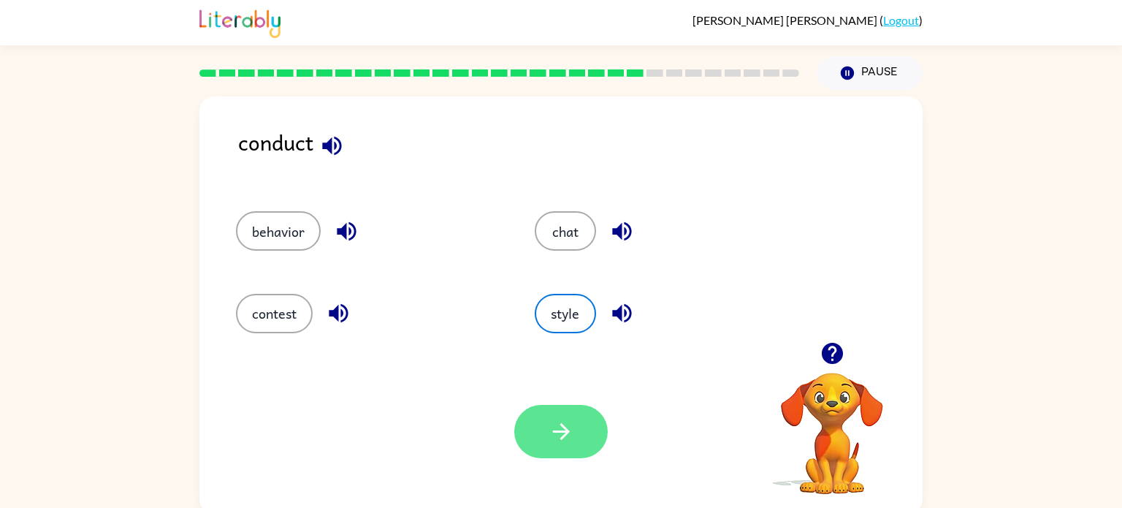
click at [558, 423] on icon "button" at bounding box center [561, 431] width 26 height 26
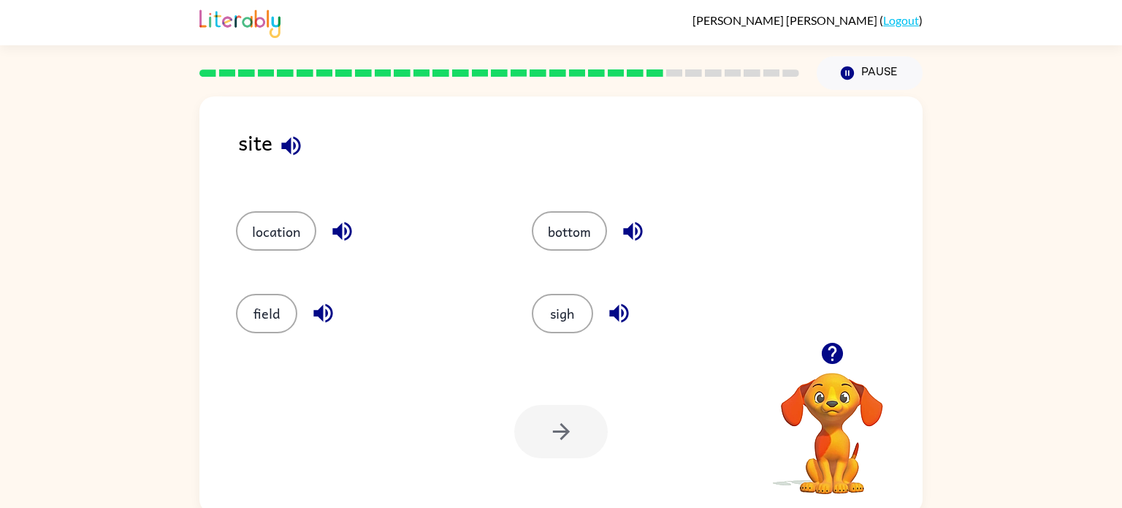
click at [340, 223] on icon "button" at bounding box center [342, 231] width 26 height 26
click at [627, 232] on icon "button" at bounding box center [632, 231] width 19 height 19
click at [619, 311] on icon "button" at bounding box center [619, 313] width 26 height 26
click at [306, 224] on button "location" at bounding box center [276, 230] width 80 height 39
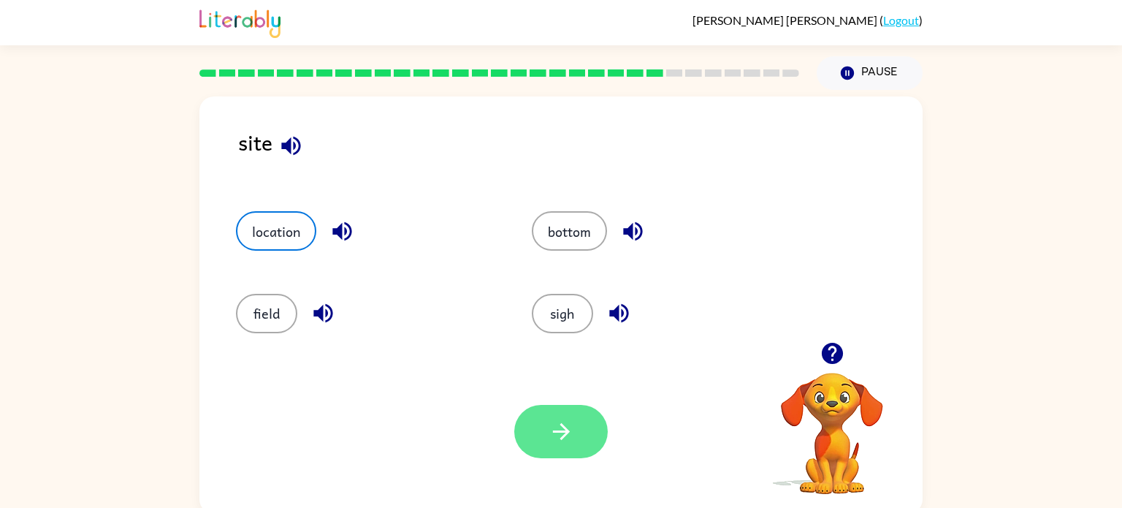
click at [563, 419] on icon "button" at bounding box center [561, 431] width 26 height 26
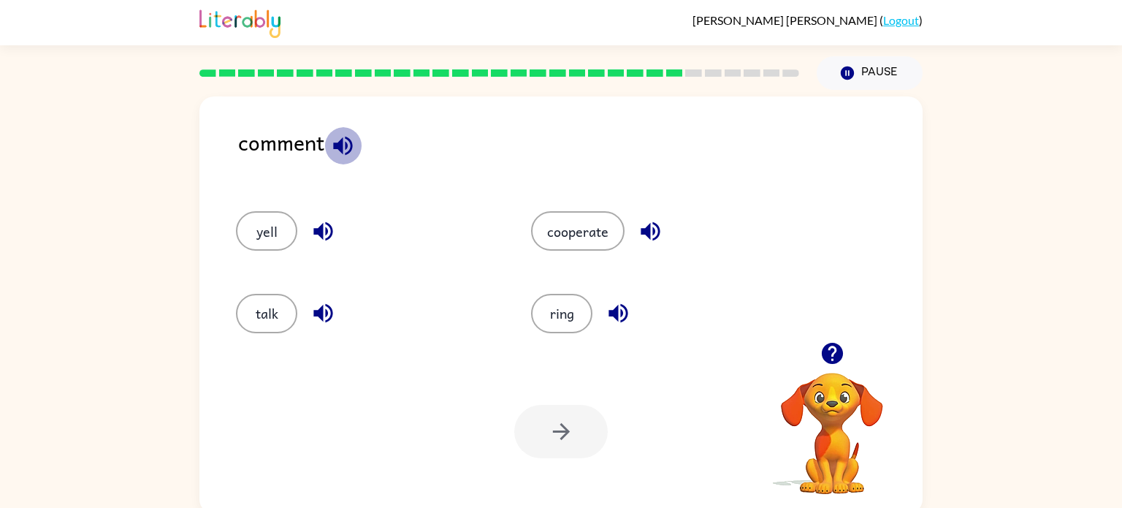
click at [345, 139] on icon "button" at bounding box center [342, 145] width 19 height 19
click at [325, 233] on icon "button" at bounding box center [322, 231] width 19 height 19
click at [326, 310] on icon "button" at bounding box center [323, 313] width 26 height 26
click at [644, 227] on icon "button" at bounding box center [651, 231] width 26 height 26
click at [613, 322] on icon "button" at bounding box center [618, 313] width 26 height 26
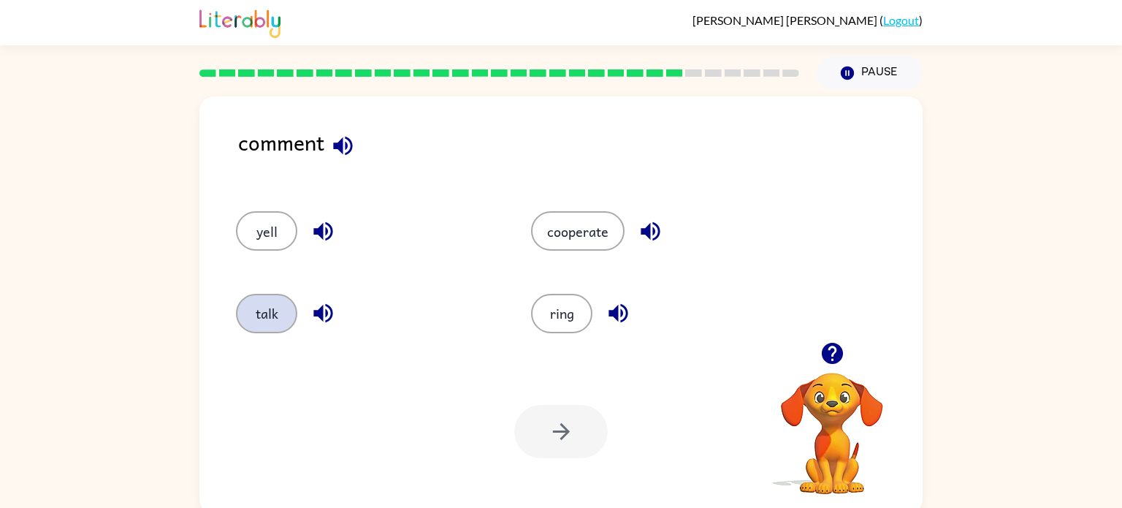
click at [267, 310] on button "talk" at bounding box center [266, 313] width 61 height 39
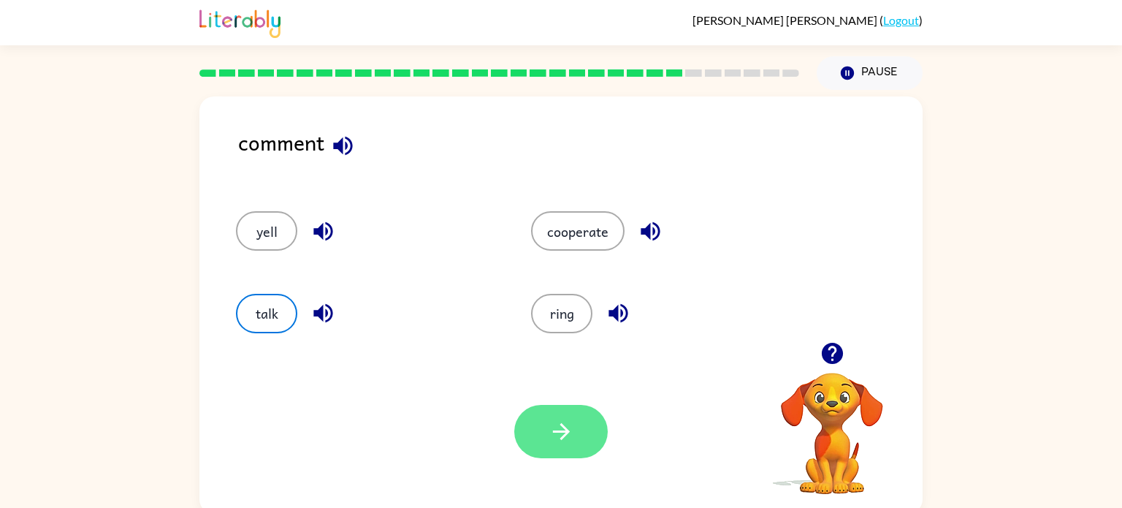
click at [527, 419] on button "button" at bounding box center [560, 431] width 93 height 53
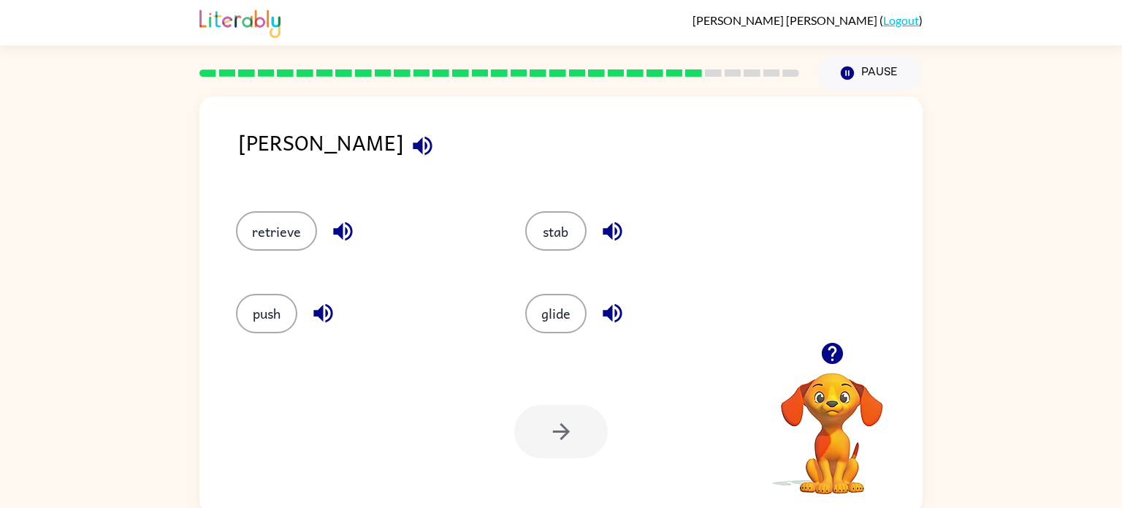
click at [410, 138] on icon "button" at bounding box center [423, 146] width 26 height 26
click at [344, 226] on icon "button" at bounding box center [343, 231] width 26 height 26
click at [325, 308] on icon "button" at bounding box center [323, 313] width 26 height 26
click at [621, 229] on icon "button" at bounding box center [613, 231] width 26 height 26
click at [617, 315] on icon "button" at bounding box center [613, 313] width 26 height 26
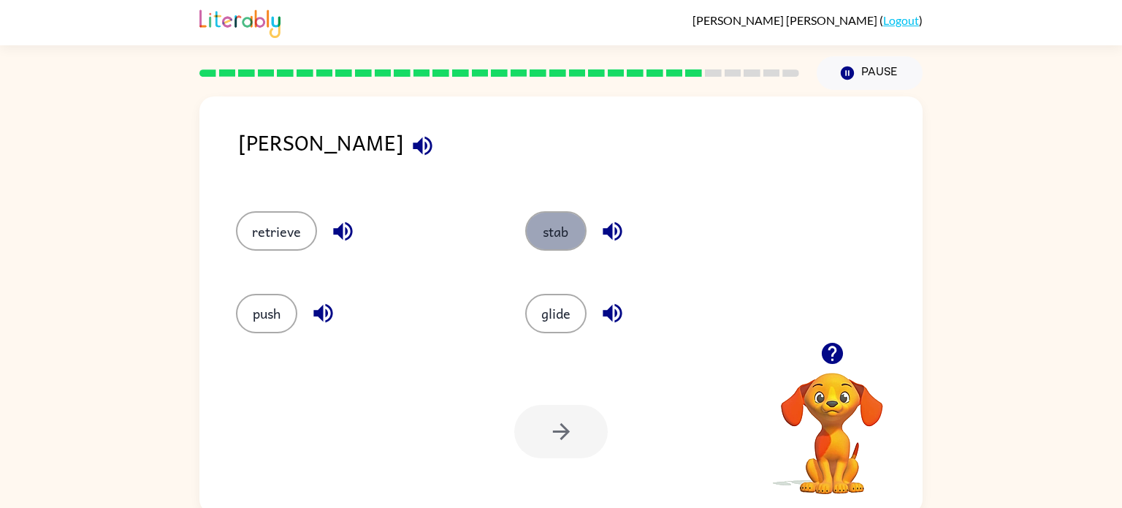
click at [556, 228] on button "stab" at bounding box center [555, 230] width 61 height 39
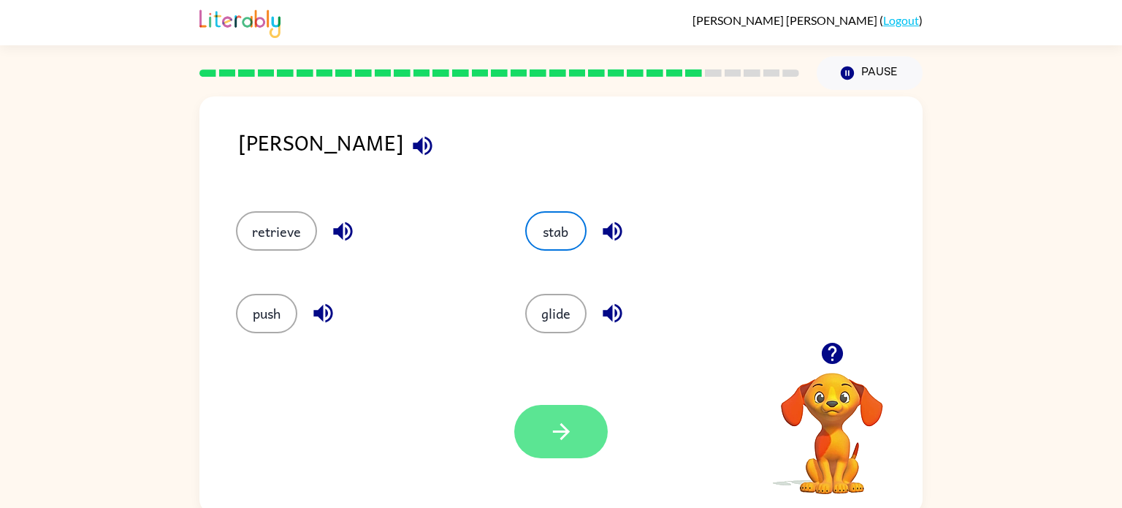
click at [575, 416] on button "button" at bounding box center [560, 431] width 93 height 53
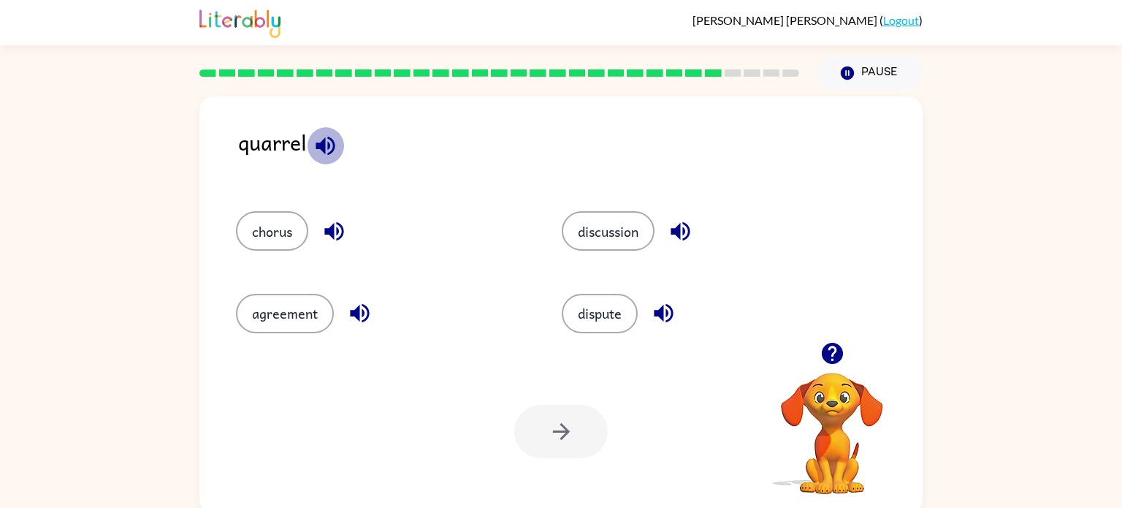
click at [321, 144] on icon "button" at bounding box center [324, 145] width 19 height 19
click at [702, 220] on div "discussion" at bounding box center [708, 230] width 292 height 39
click at [670, 221] on icon "button" at bounding box center [680, 231] width 26 height 26
click at [665, 309] on icon "button" at bounding box center [664, 313] width 26 height 26
click at [276, 233] on button "chorus" at bounding box center [272, 230] width 72 height 39
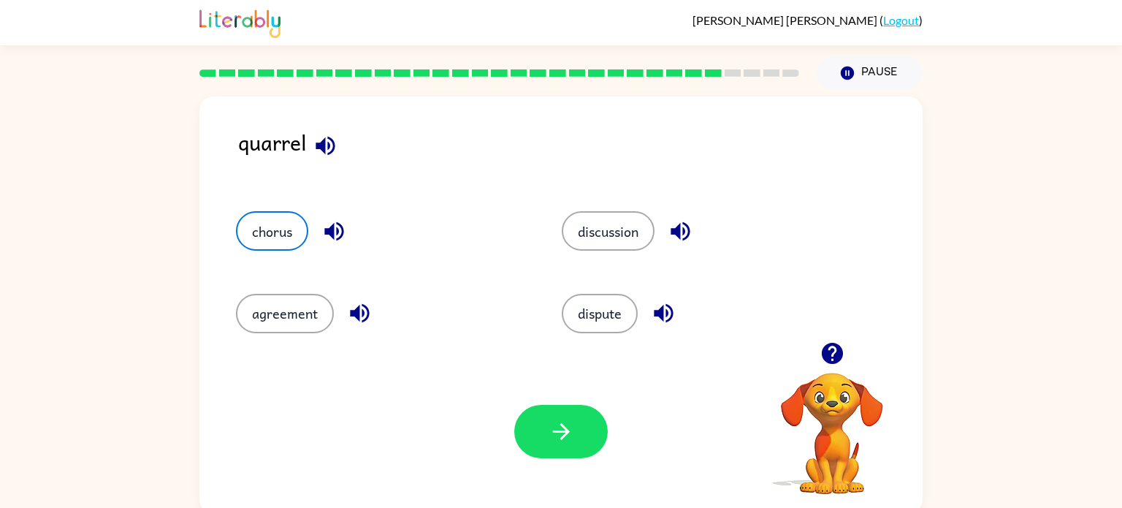
drag, startPoint x: 596, startPoint y: 446, endPoint x: 511, endPoint y: 351, distance: 127.8
click at [511, 351] on div "Your browser must support playing .mp4 files to use Literably. Please try using…" at bounding box center [560, 431] width 723 height 164
click at [495, 448] on div "Your browser must support playing .mp4 files to use Literably. Please try using…" at bounding box center [560, 431] width 723 height 164
click at [530, 435] on button "button" at bounding box center [560, 431] width 93 height 53
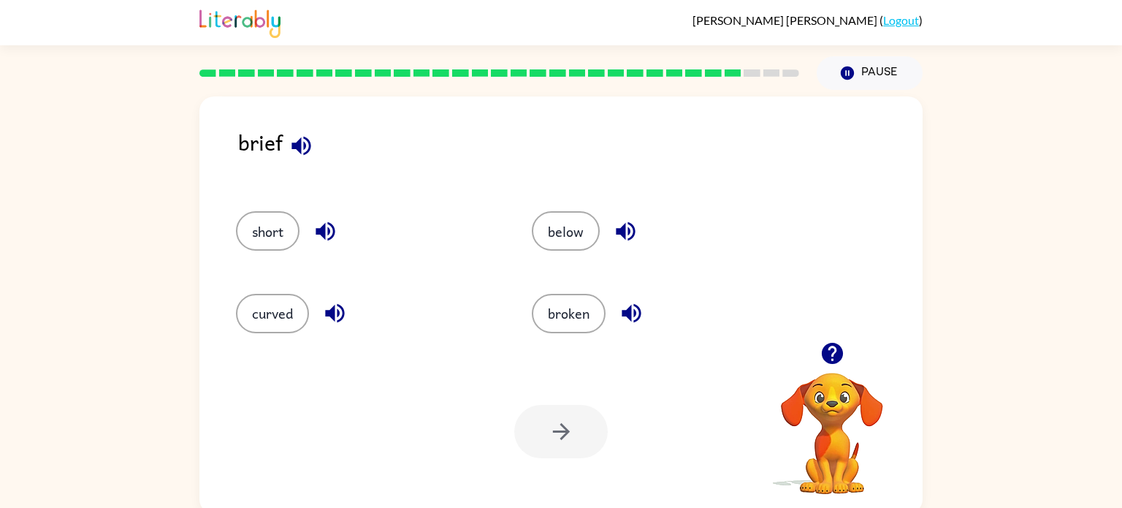
click at [333, 311] on icon "button" at bounding box center [334, 313] width 19 height 19
click at [627, 311] on icon "button" at bounding box center [630, 313] width 19 height 19
click at [332, 224] on icon "button" at bounding box center [326, 231] width 26 height 26
click at [613, 233] on icon "button" at bounding box center [626, 231] width 26 height 26
click at [304, 152] on icon "button" at bounding box center [301, 146] width 26 height 26
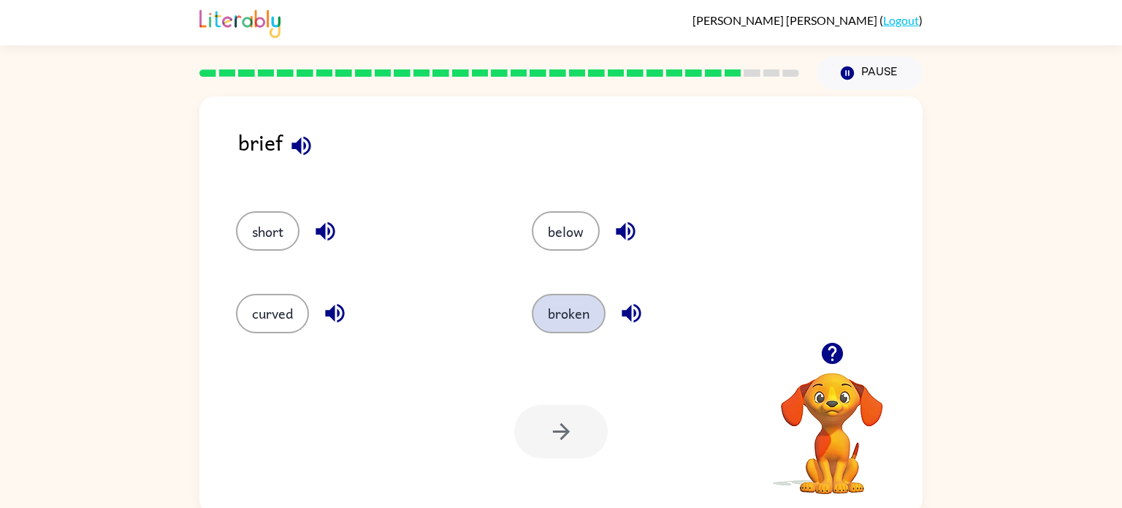
click at [563, 313] on button "broken" at bounding box center [569, 313] width 74 height 39
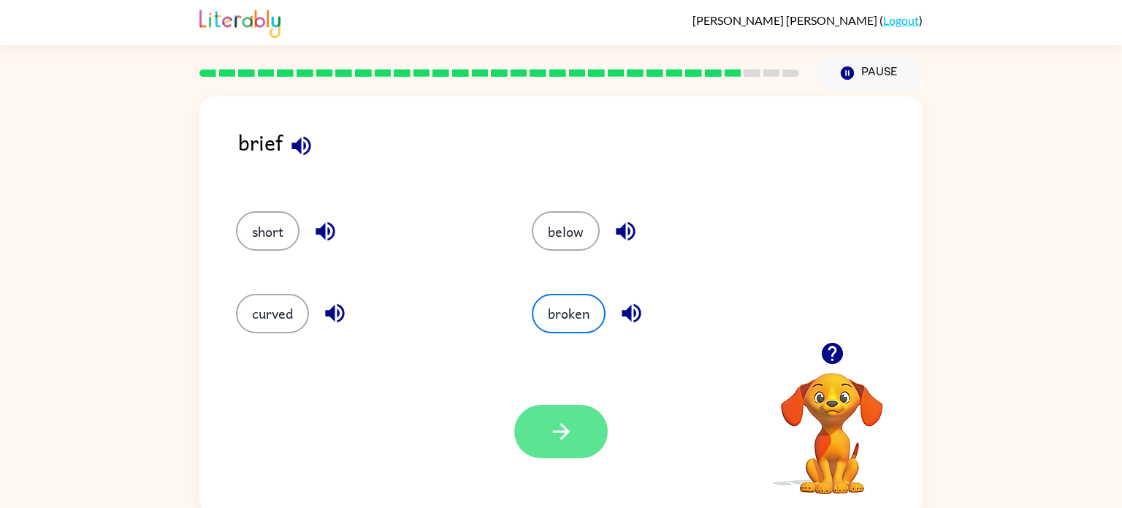
click at [594, 426] on button "button" at bounding box center [560, 431] width 93 height 53
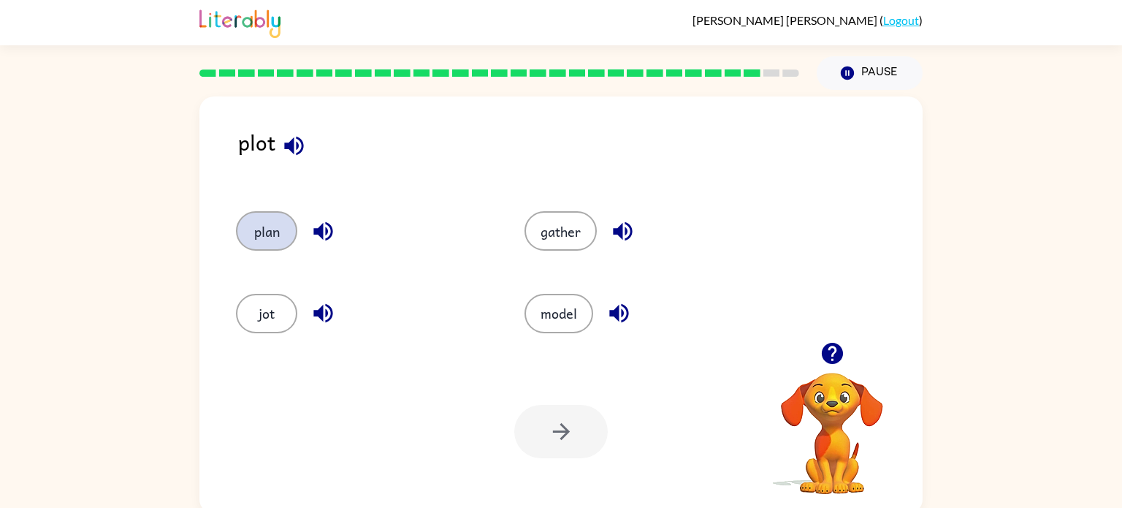
click at [251, 234] on button "plan" at bounding box center [266, 230] width 61 height 39
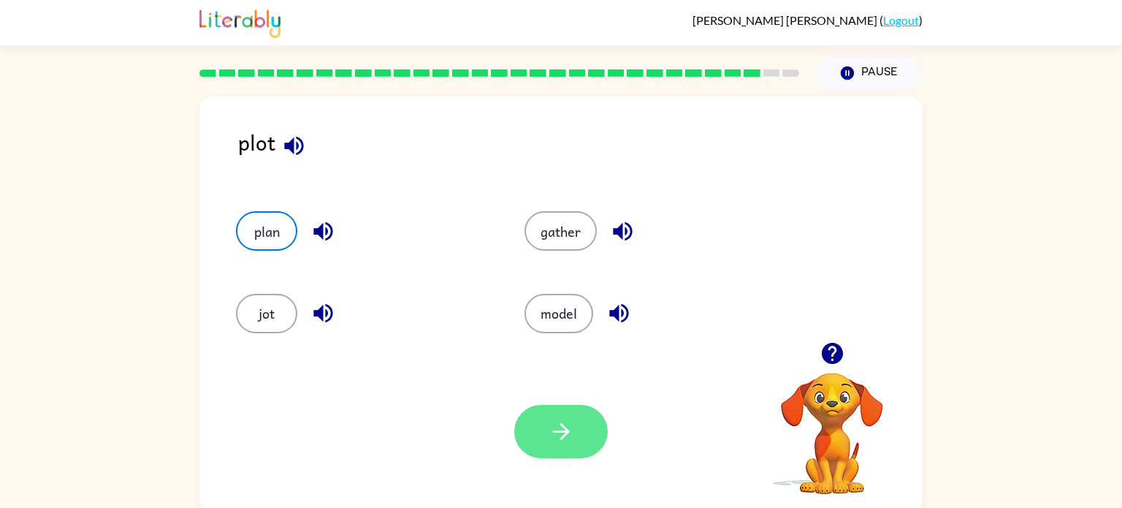
click at [592, 435] on button "button" at bounding box center [560, 431] width 93 height 53
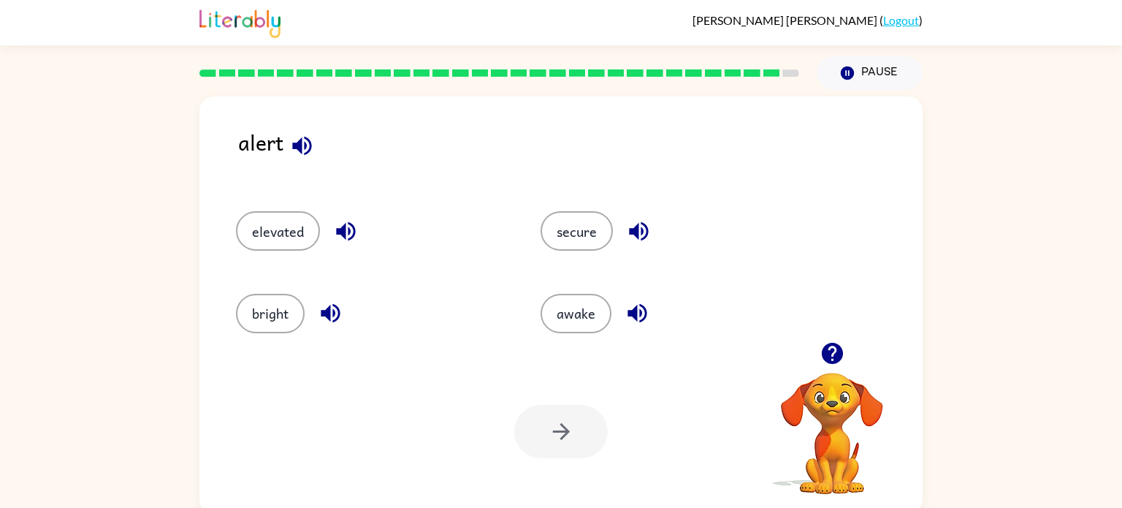
click at [296, 134] on icon "button" at bounding box center [302, 146] width 26 height 26
click at [608, 234] on button "secure" at bounding box center [576, 230] width 72 height 39
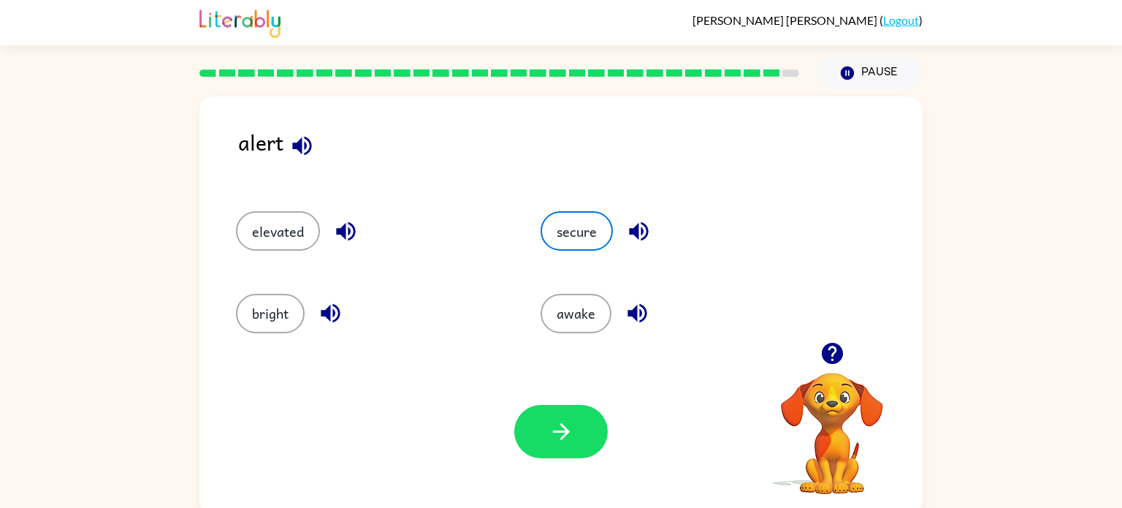
click at [637, 230] on icon "button" at bounding box center [639, 231] width 26 height 26
click at [639, 318] on icon "button" at bounding box center [637, 313] width 26 height 26
click at [359, 229] on button "button" at bounding box center [345, 231] width 37 height 37
click at [581, 305] on button "awake" at bounding box center [575, 313] width 71 height 39
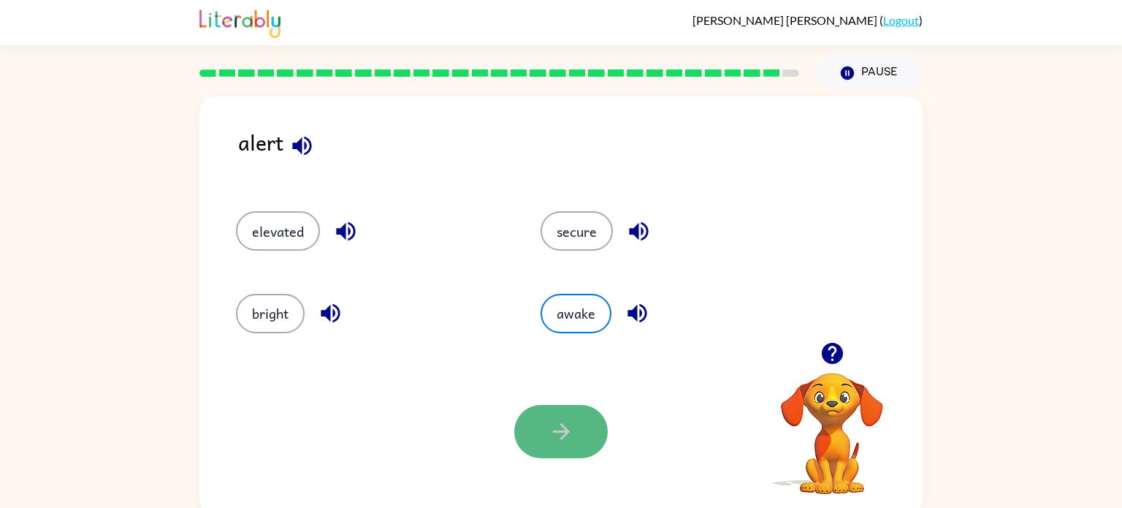
click at [559, 432] on icon "button" at bounding box center [560, 431] width 17 height 17
